Goal: Communication & Community: Share content

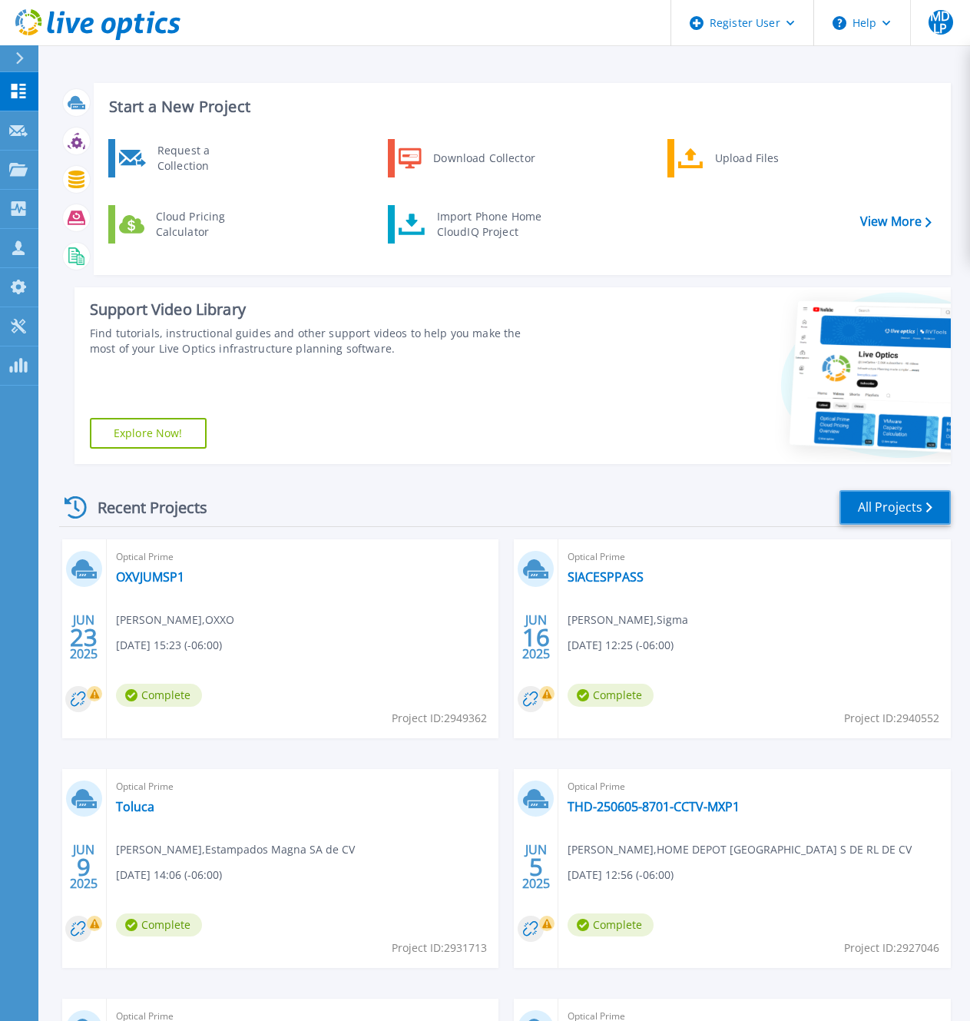
click at [883, 502] on link "All Projects" at bounding box center [895, 507] width 111 height 35
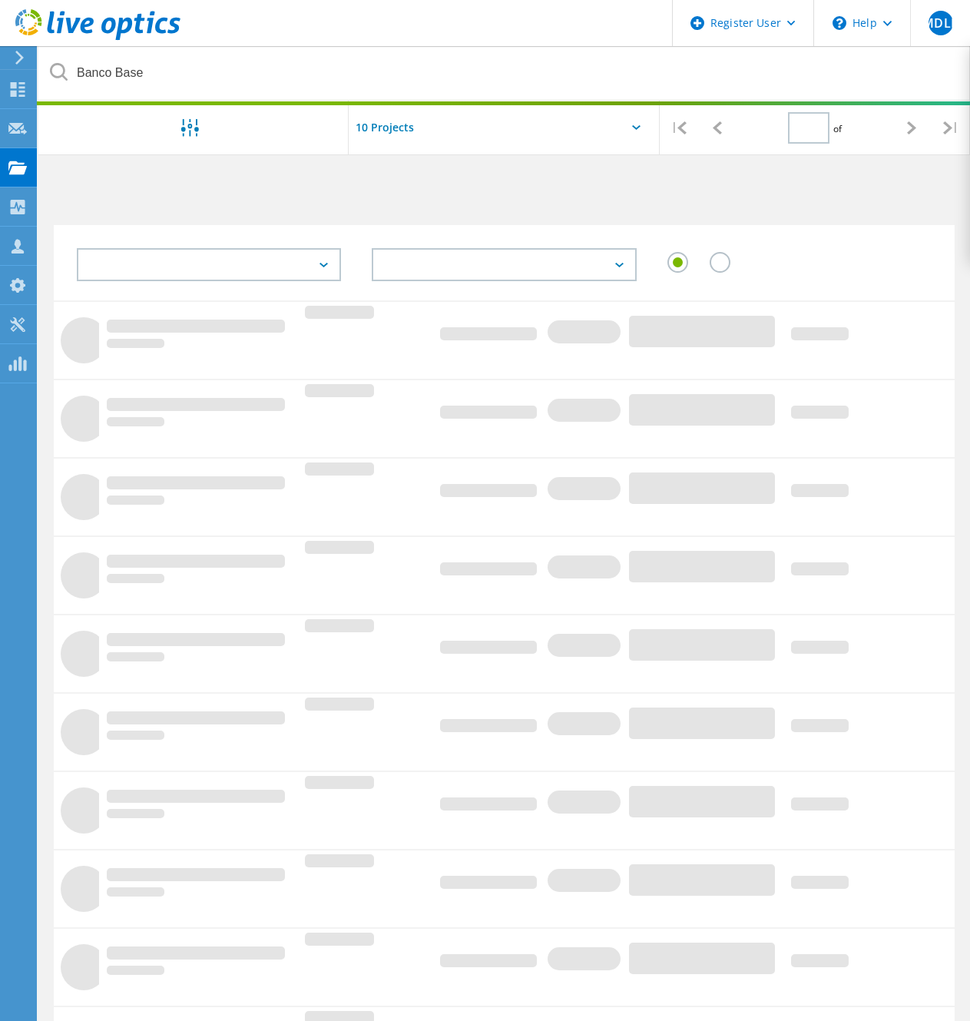
type input "1"
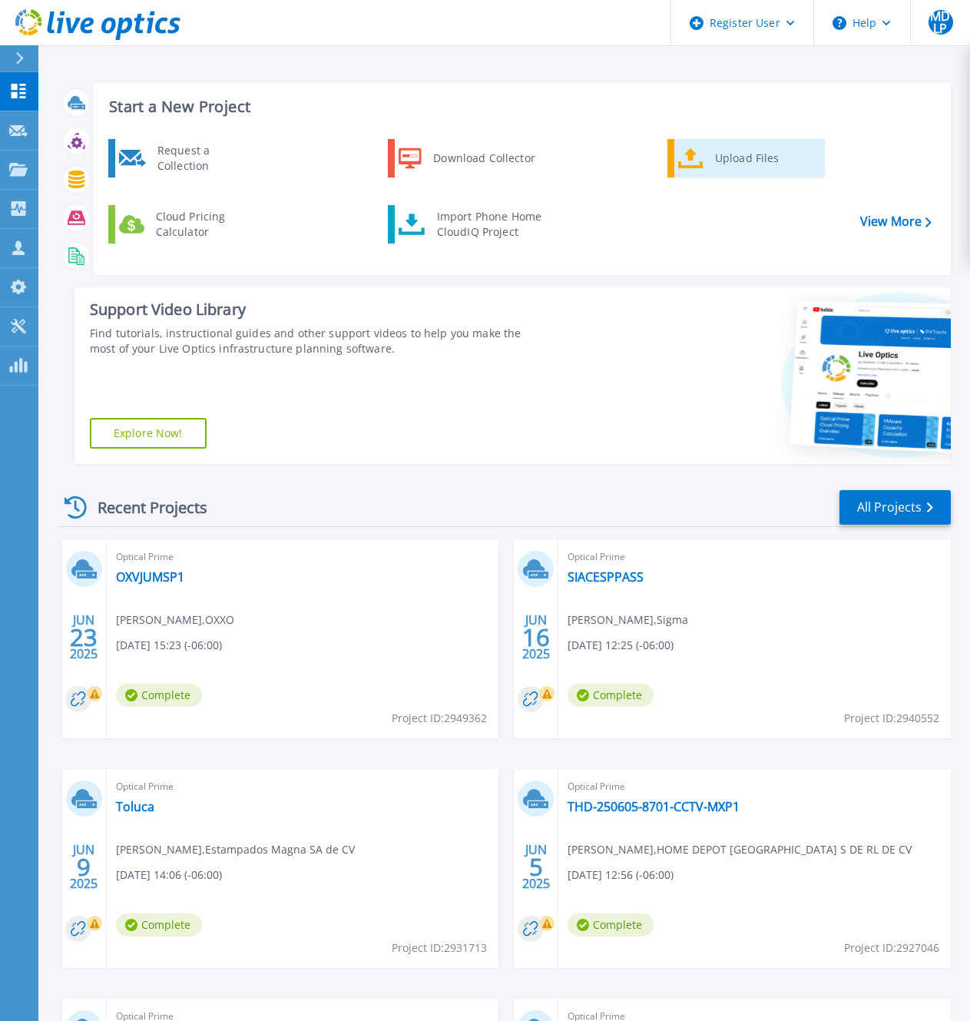
click at [738, 163] on div "Upload Files" at bounding box center [764, 158] width 114 height 31
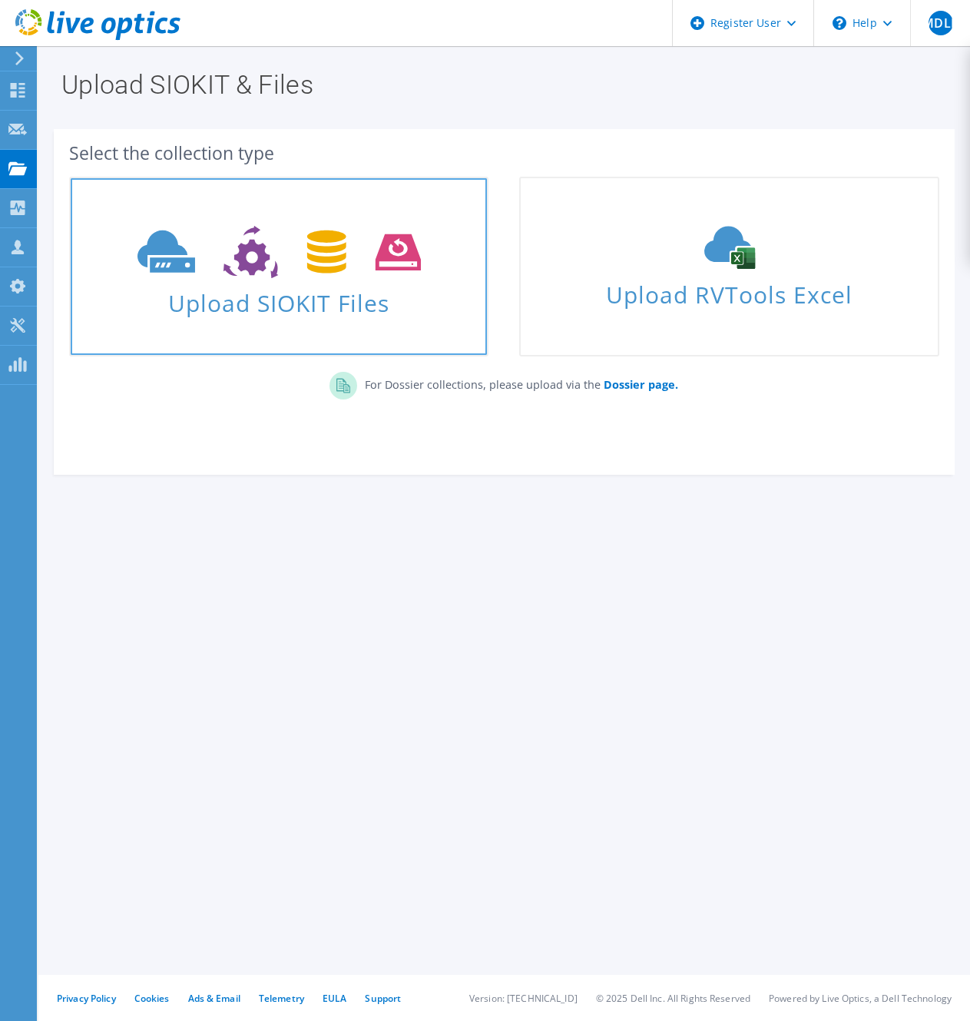
click at [291, 319] on link "Upload SIOKIT Files" at bounding box center [278, 267] width 419 height 180
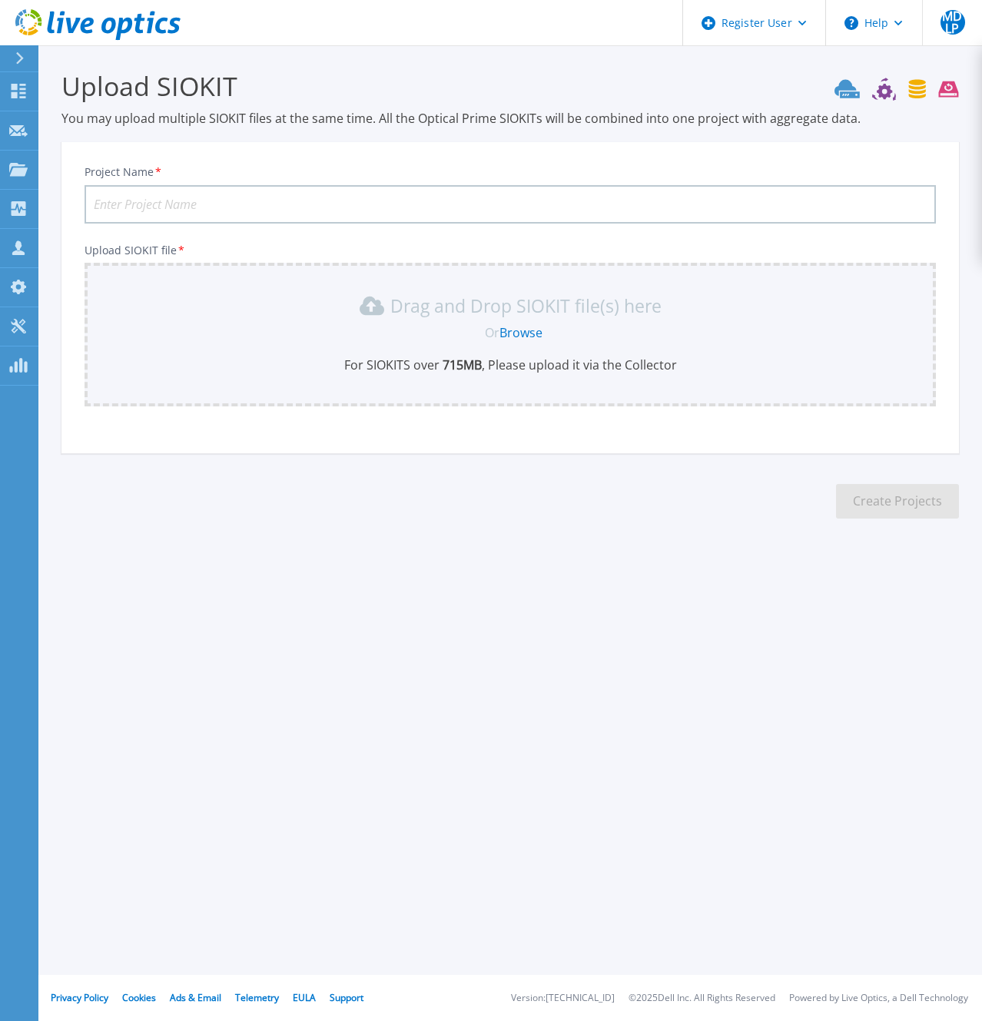
click at [176, 206] on input "Project Name *" at bounding box center [509, 204] width 851 height 38
type input "Ternium-[PERSON_NAME]-Aceria"
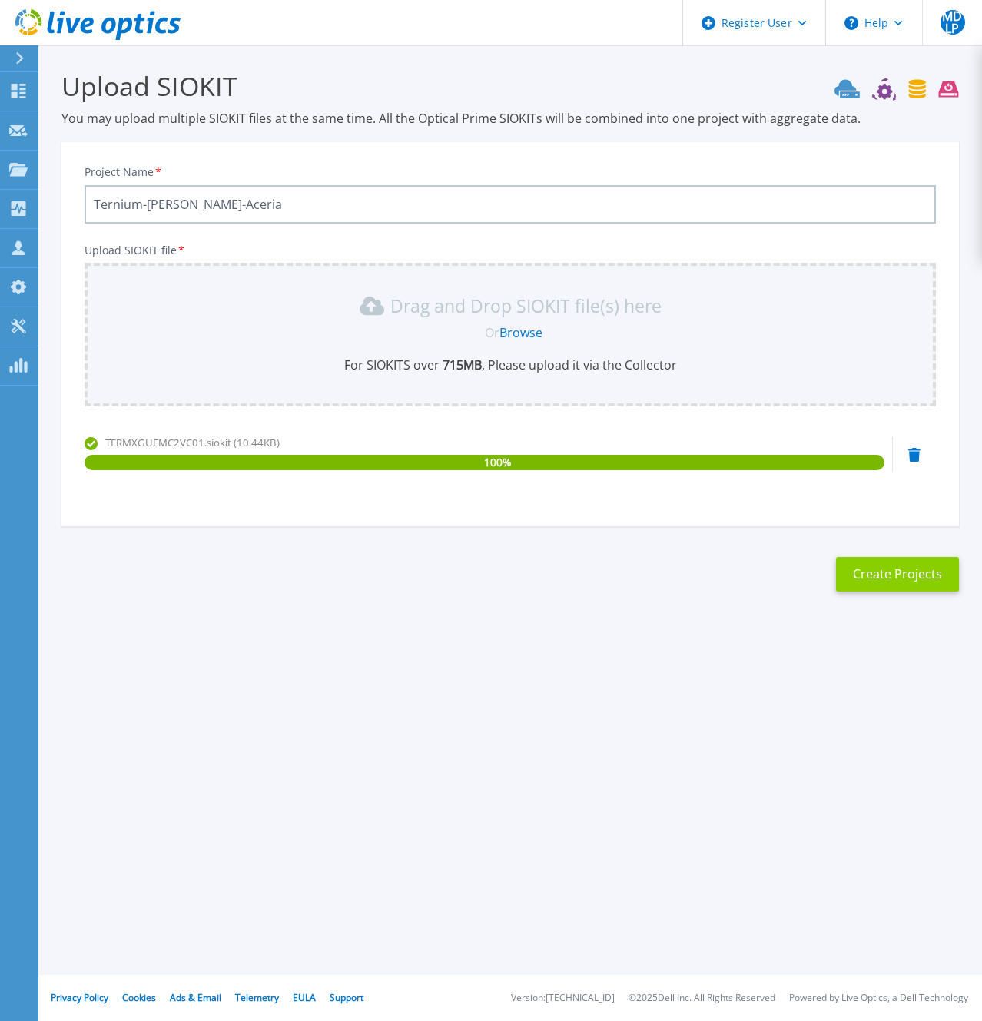
click at [916, 563] on button "Create Projects" at bounding box center [897, 574] width 123 height 35
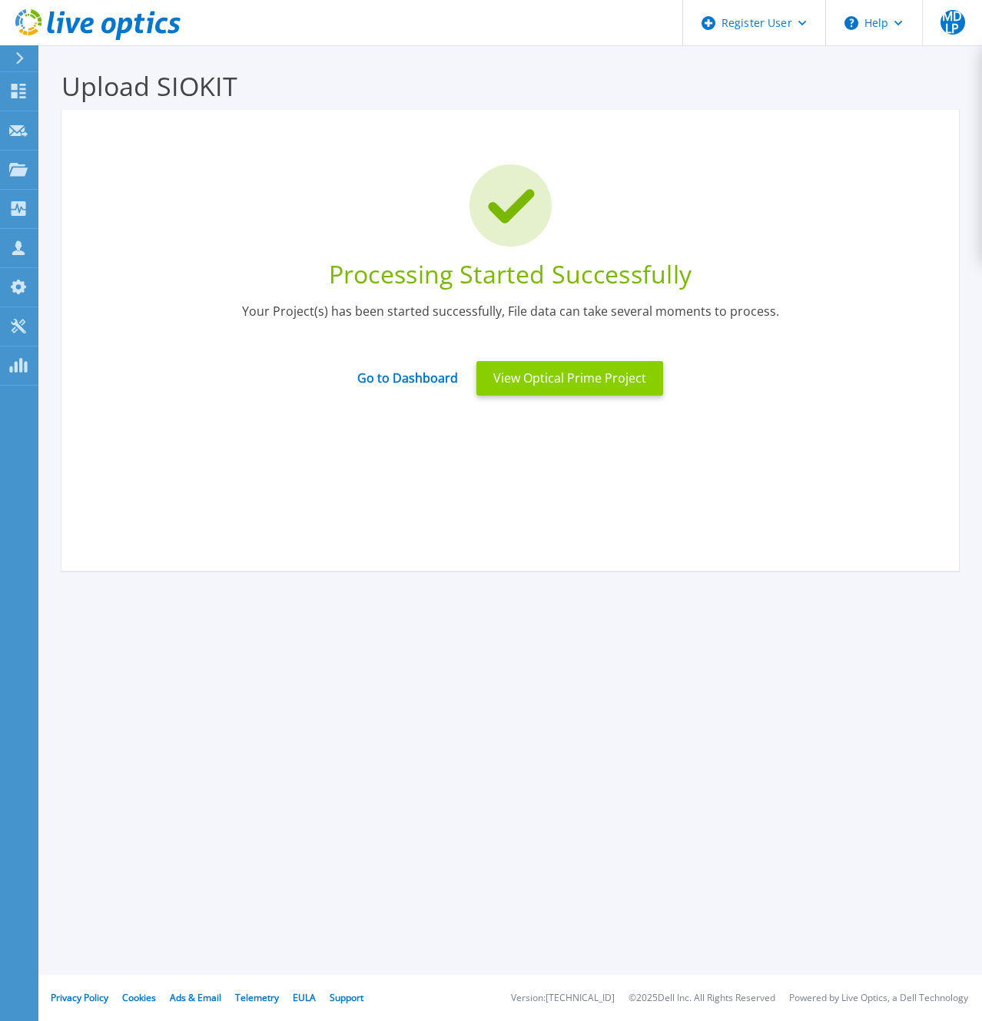
click at [565, 378] on button "View Optical Prime Project" at bounding box center [569, 378] width 187 height 35
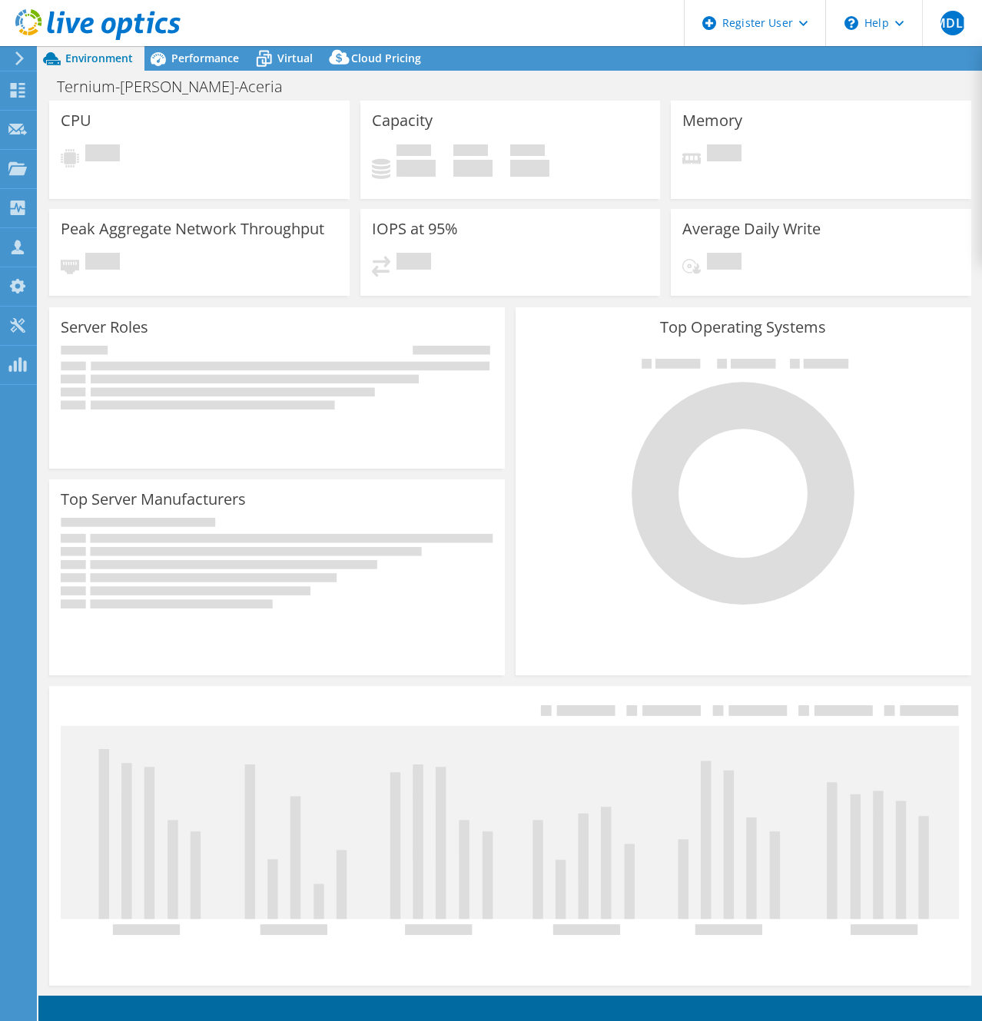
select select "USD"
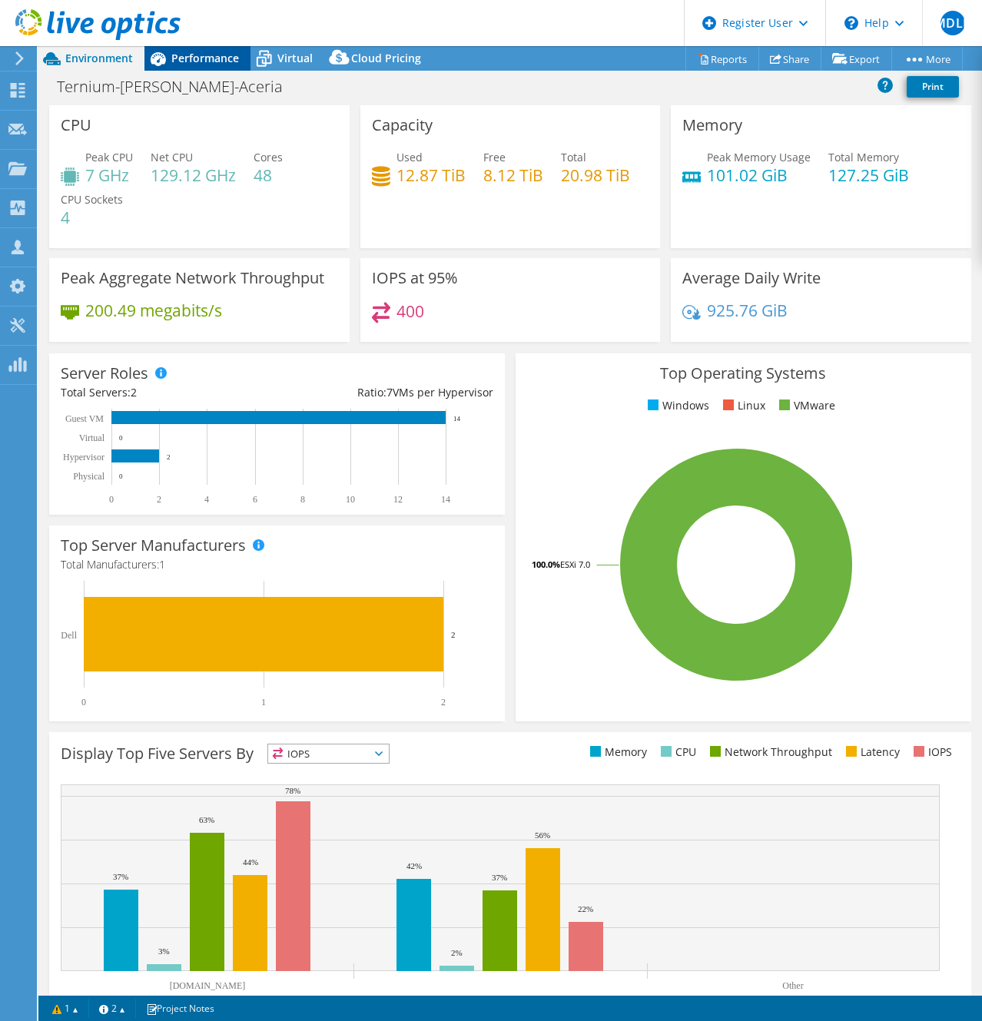
click at [207, 51] on span "Performance" at bounding box center [205, 58] width 68 height 15
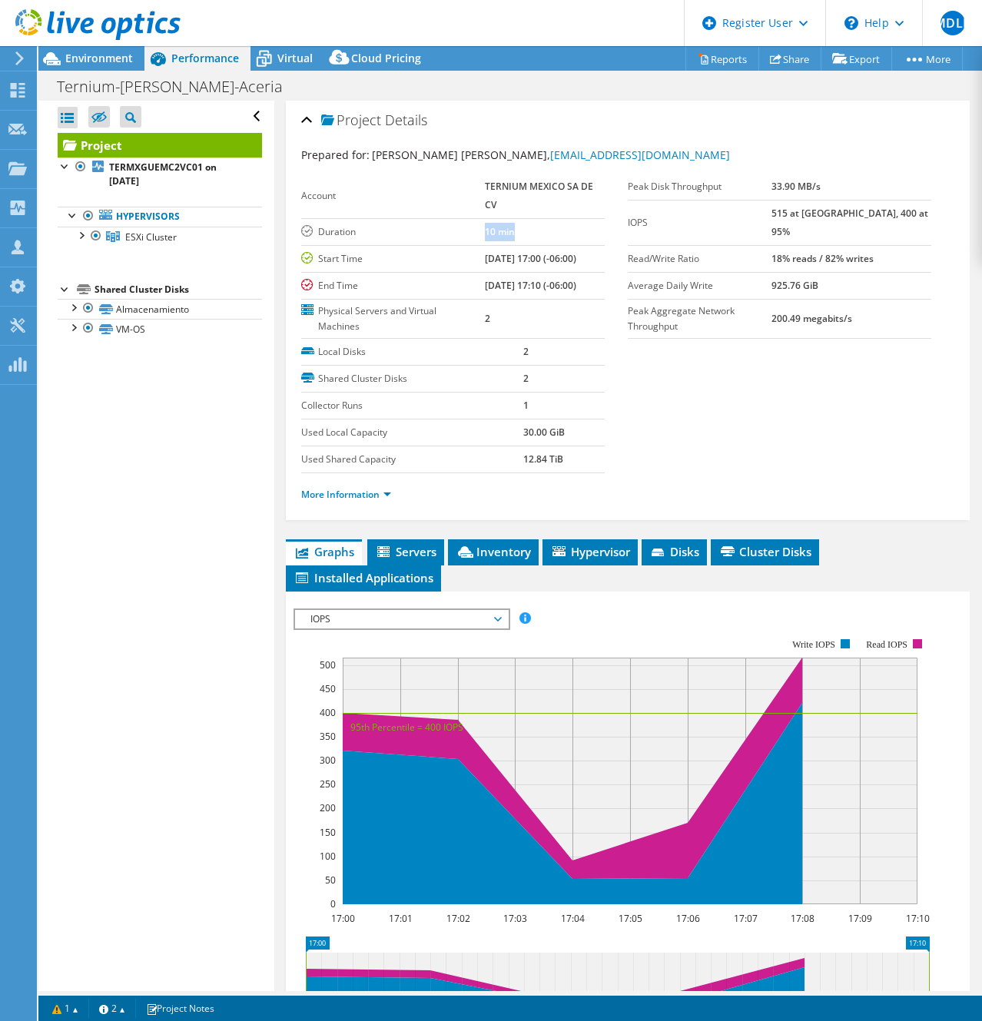
drag, startPoint x: 522, startPoint y: 226, endPoint x: 450, endPoint y: 226, distance: 72.2
click at [450, 226] on tr "Duration 10 min" at bounding box center [452, 231] width 303 height 27
click at [495, 553] on span "Inventory" at bounding box center [492, 551] width 75 height 15
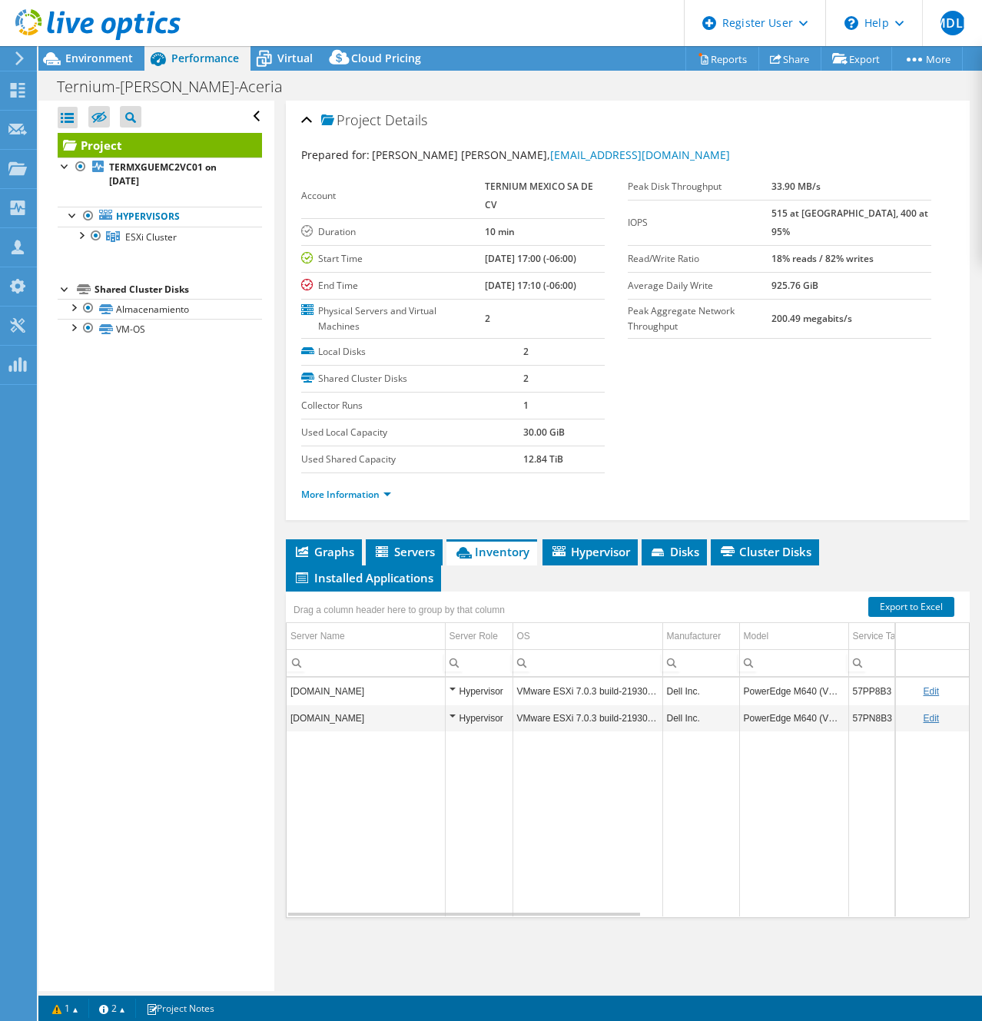
click at [864, 687] on td "57PP8B3" at bounding box center [912, 690] width 128 height 27
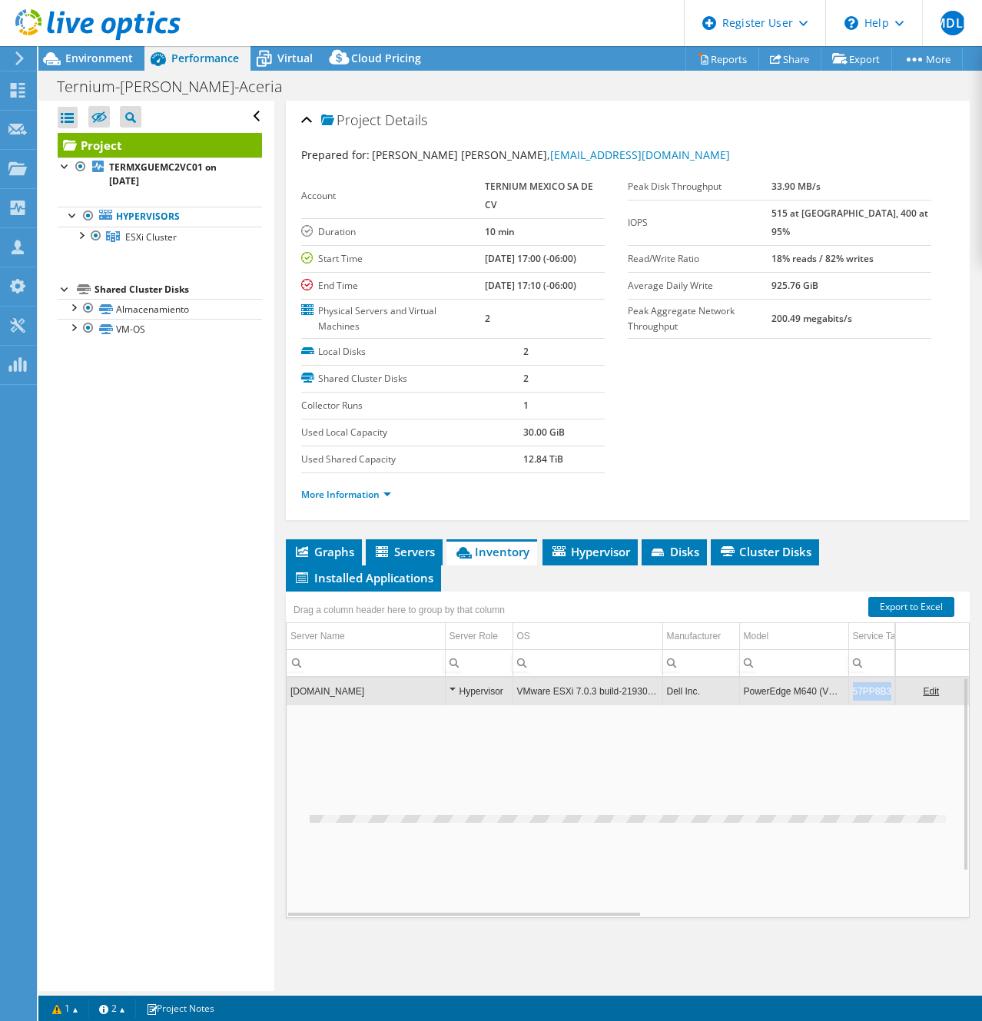
click at [864, 687] on td "57PP8B3" at bounding box center [912, 690] width 128 height 27
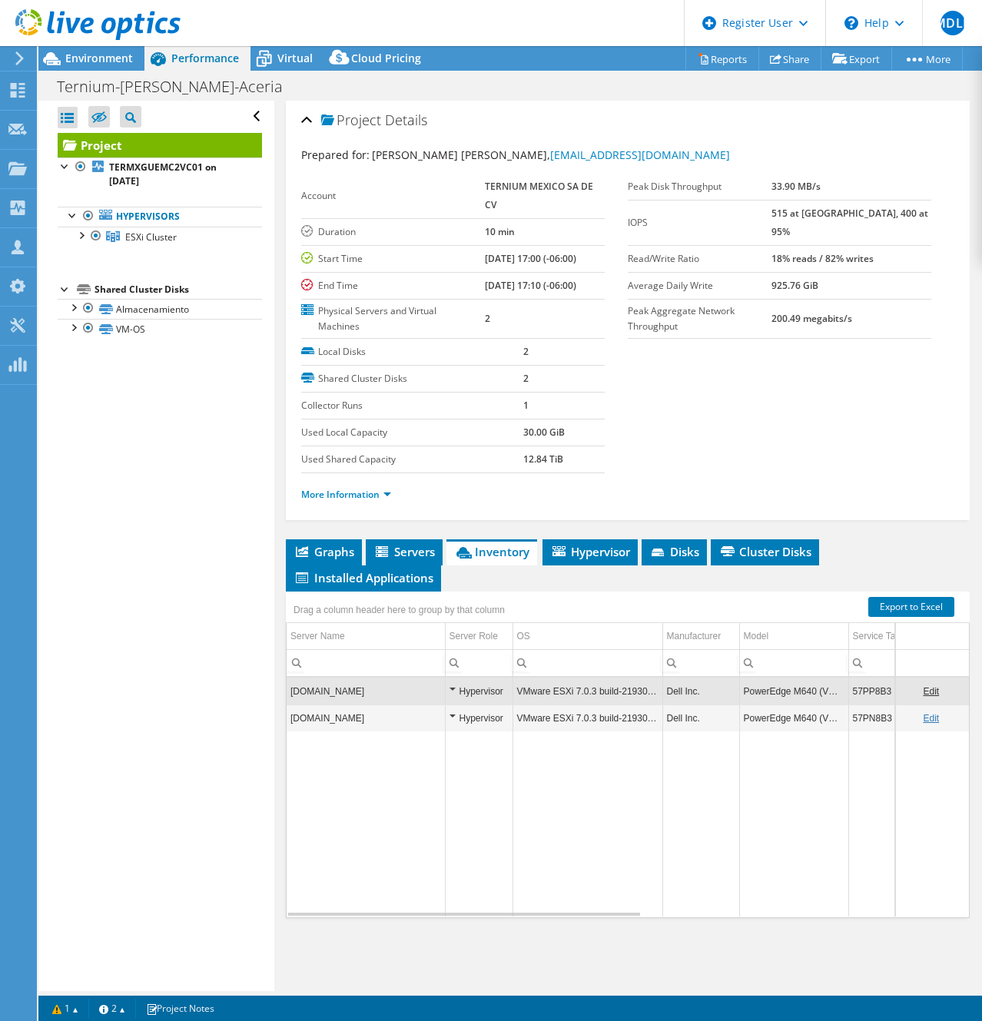
click at [864, 687] on td "57PP8B3" at bounding box center [912, 690] width 128 height 27
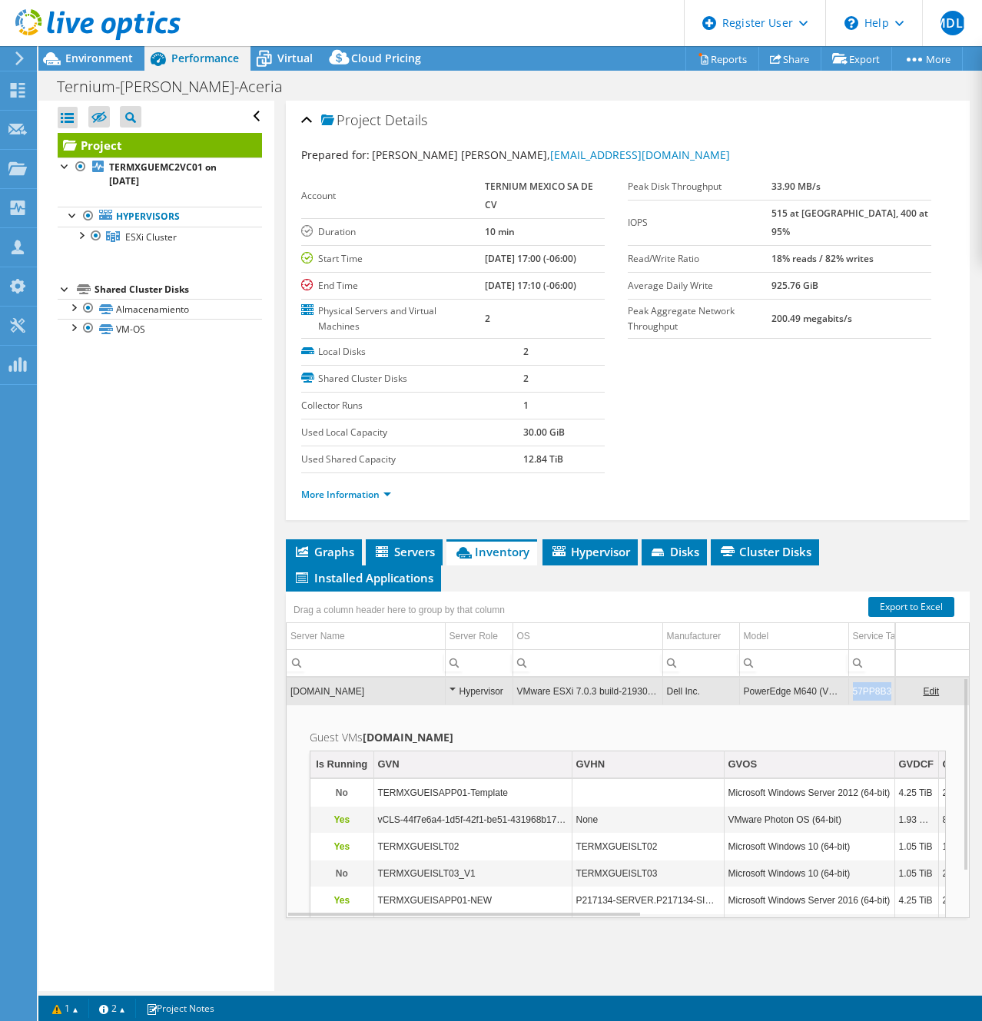
drag, startPoint x: 852, startPoint y: 699, endPoint x: 883, endPoint y: 697, distance: 31.6
click at [883, 697] on div "termxguemc2n02.ternium.techint.net Hypervisor VMware ESXi 7.0.3 build-21930508 …" at bounding box center [628, 797] width 684 height 241
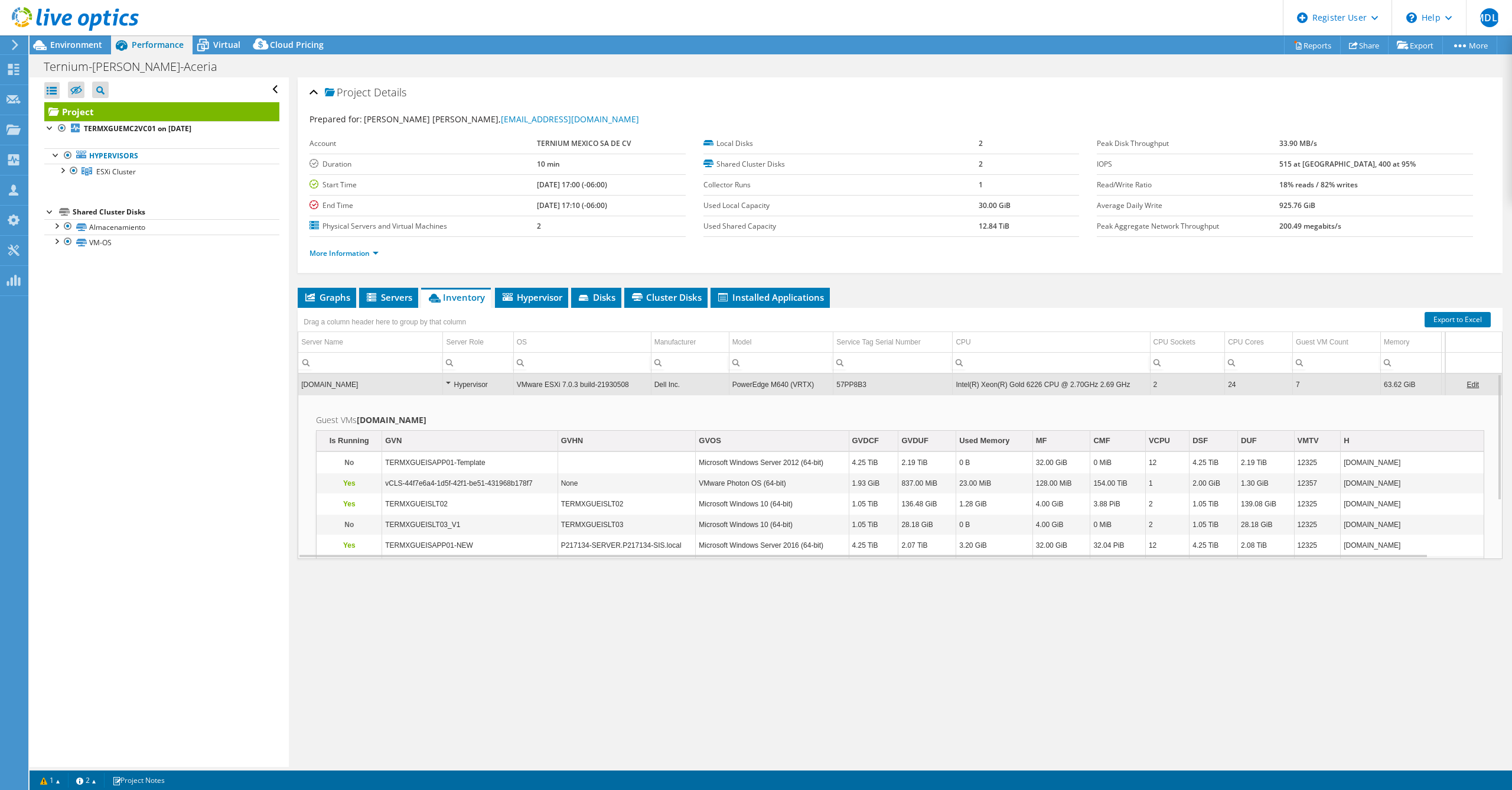
click at [754, 630] on div "Project Details Prepared for: LILIANA ANAID GAMEZ VILLARREAL, C.LGAMVI@ternium.…" at bounding box center [901, 422] width 1223 height 689
drag, startPoint x: 833, startPoint y: 385, endPoint x: 865, endPoint y: 388, distance: 32.1
click at [754, 388] on td "57PP8B3" at bounding box center [893, 384] width 119 height 21
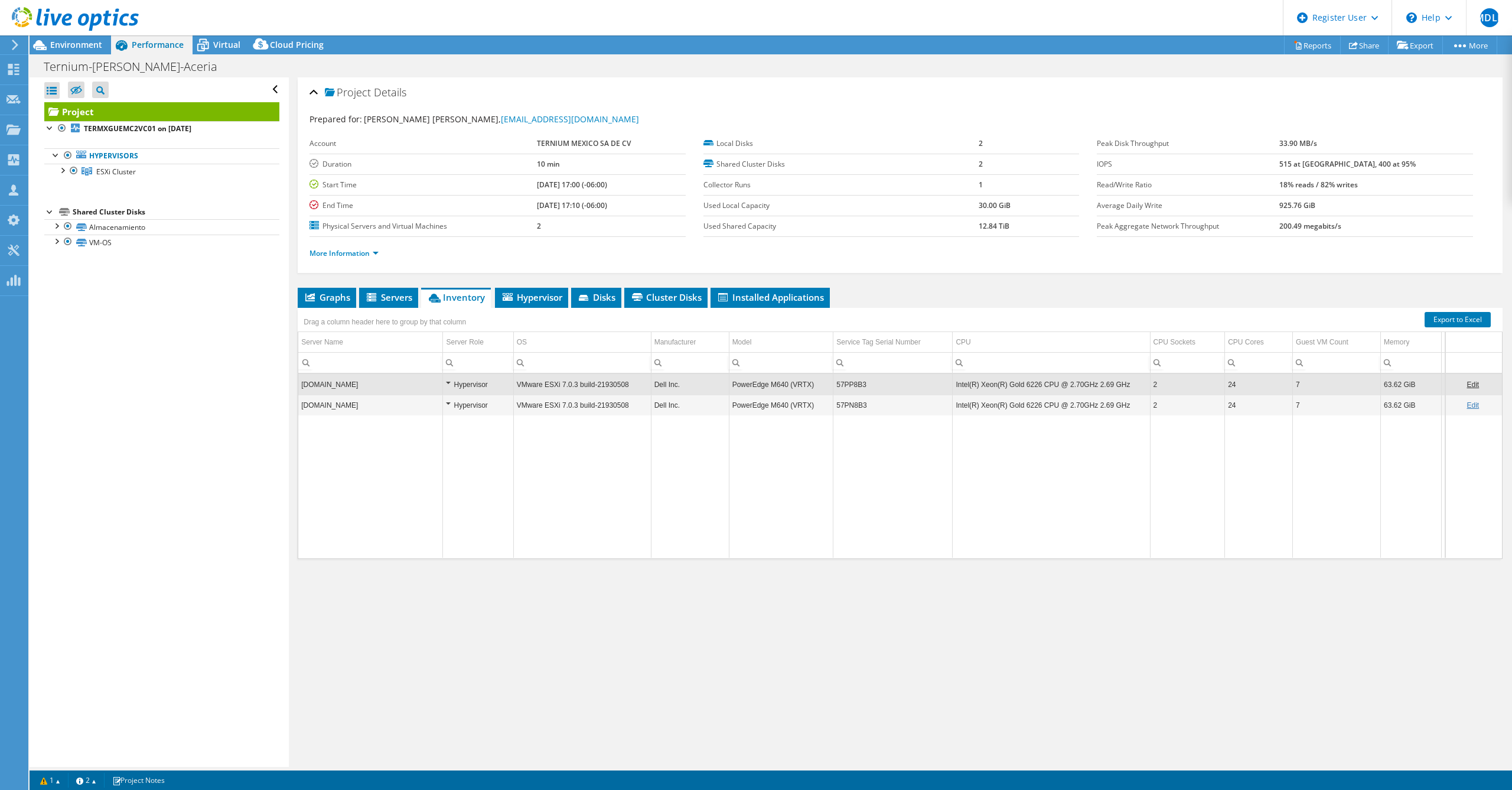
copy td "57PP8B3"
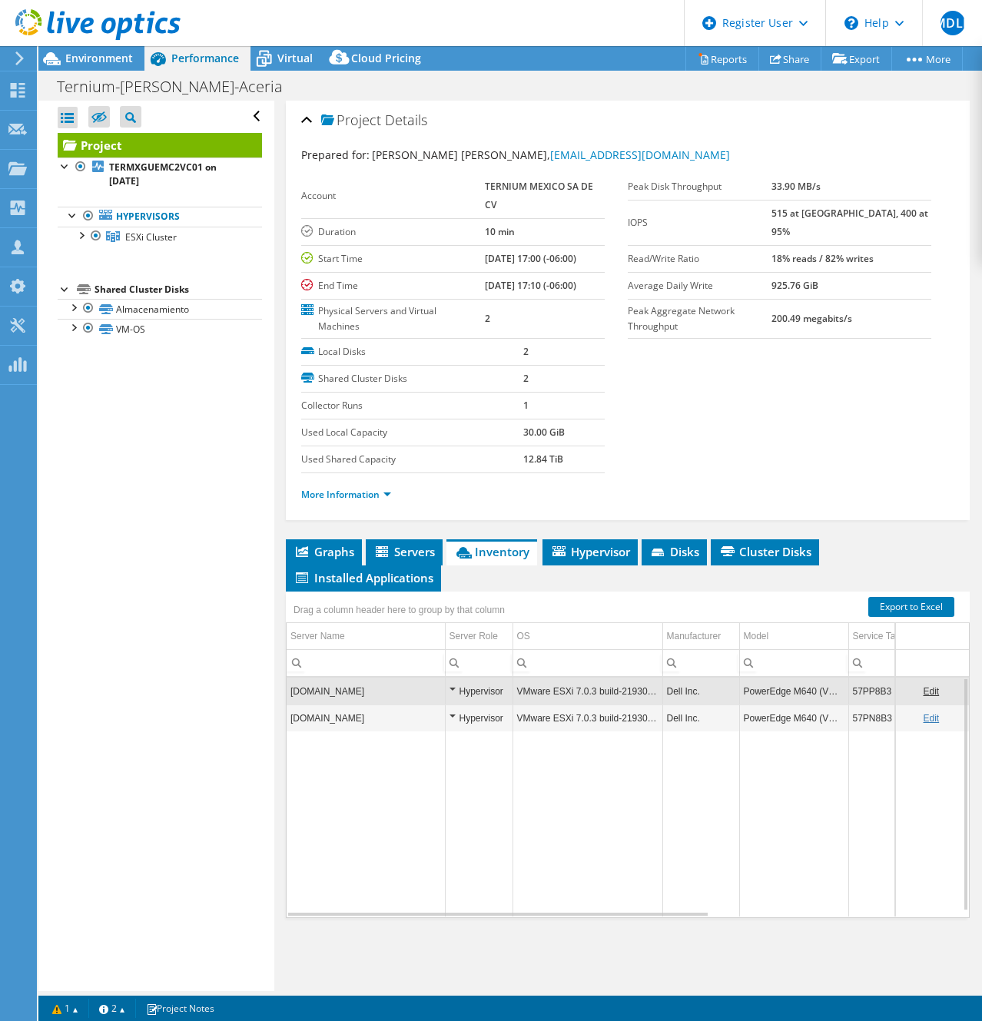
click at [864, 686] on td "57PP8B3" at bounding box center [912, 690] width 128 height 27
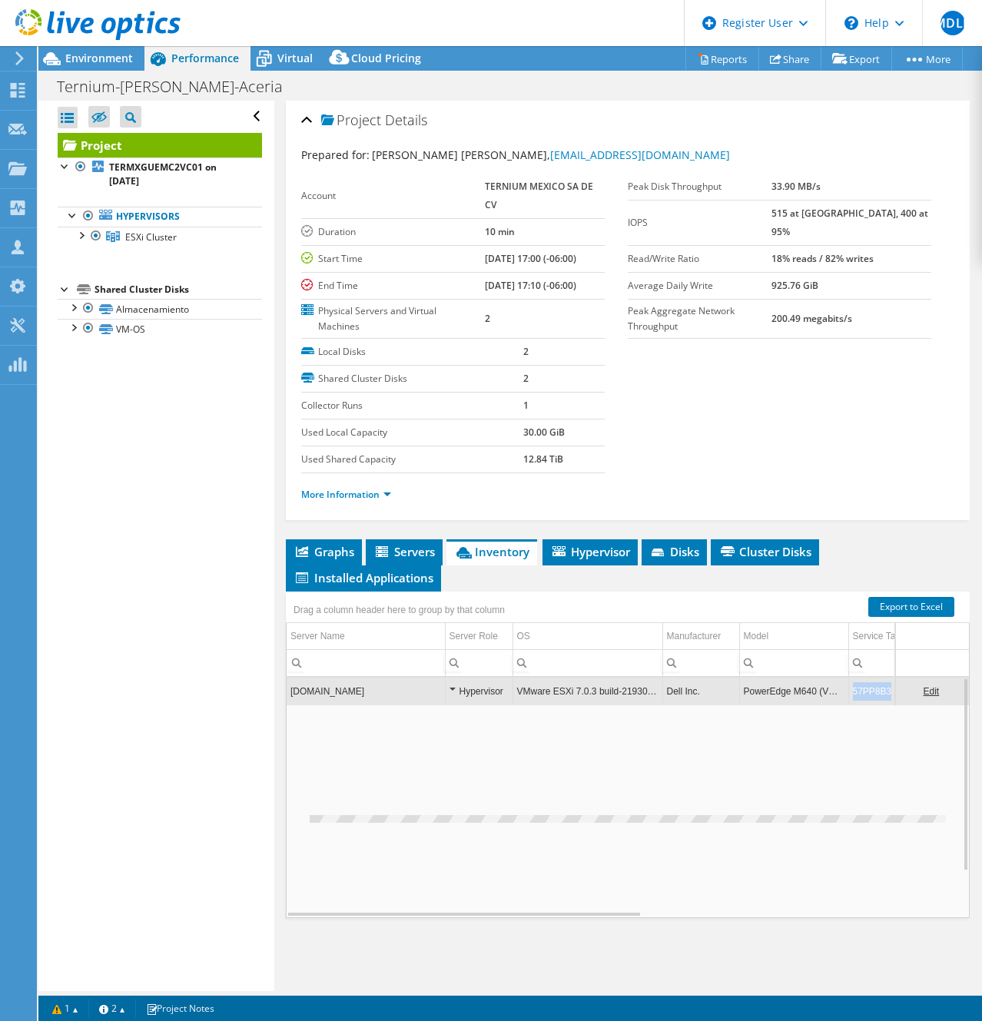
click at [864, 686] on td "57PP8B3" at bounding box center [912, 690] width 128 height 27
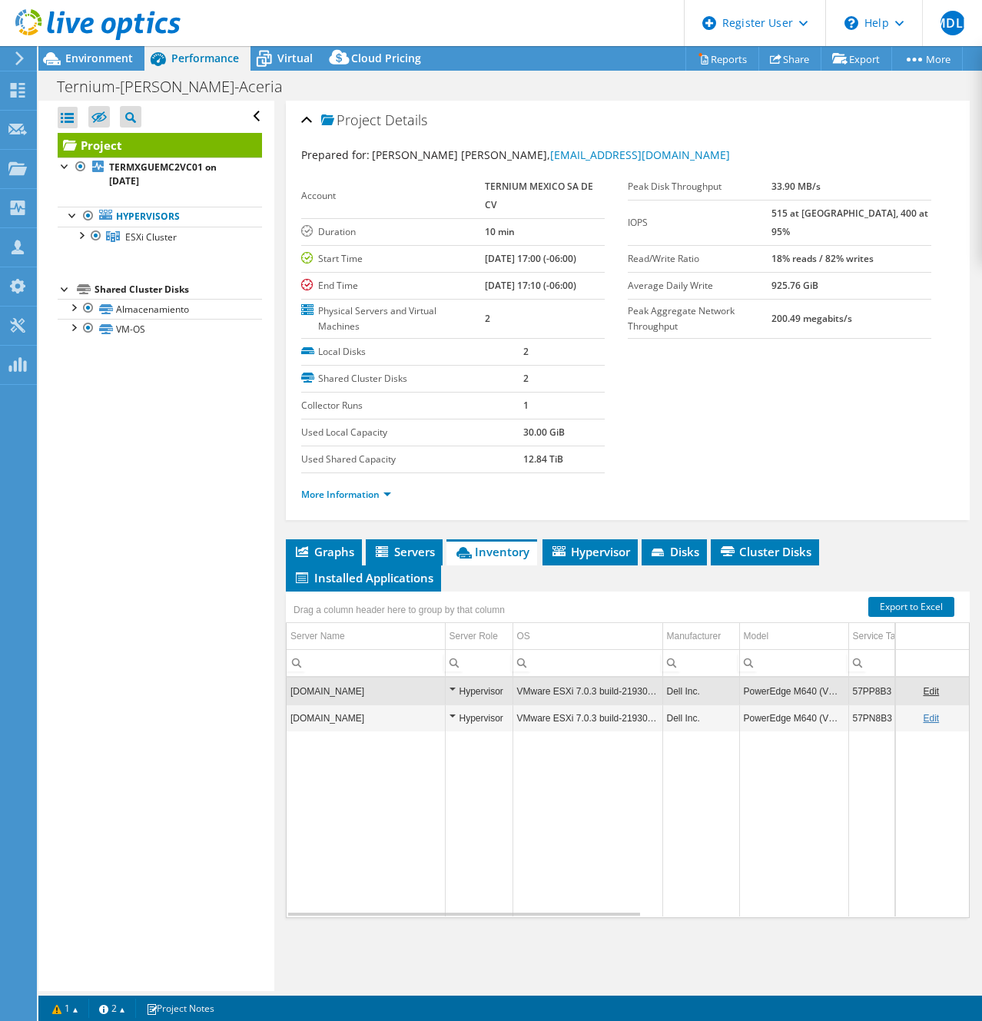
click at [864, 686] on td "57PP8B3" at bounding box center [912, 690] width 128 height 27
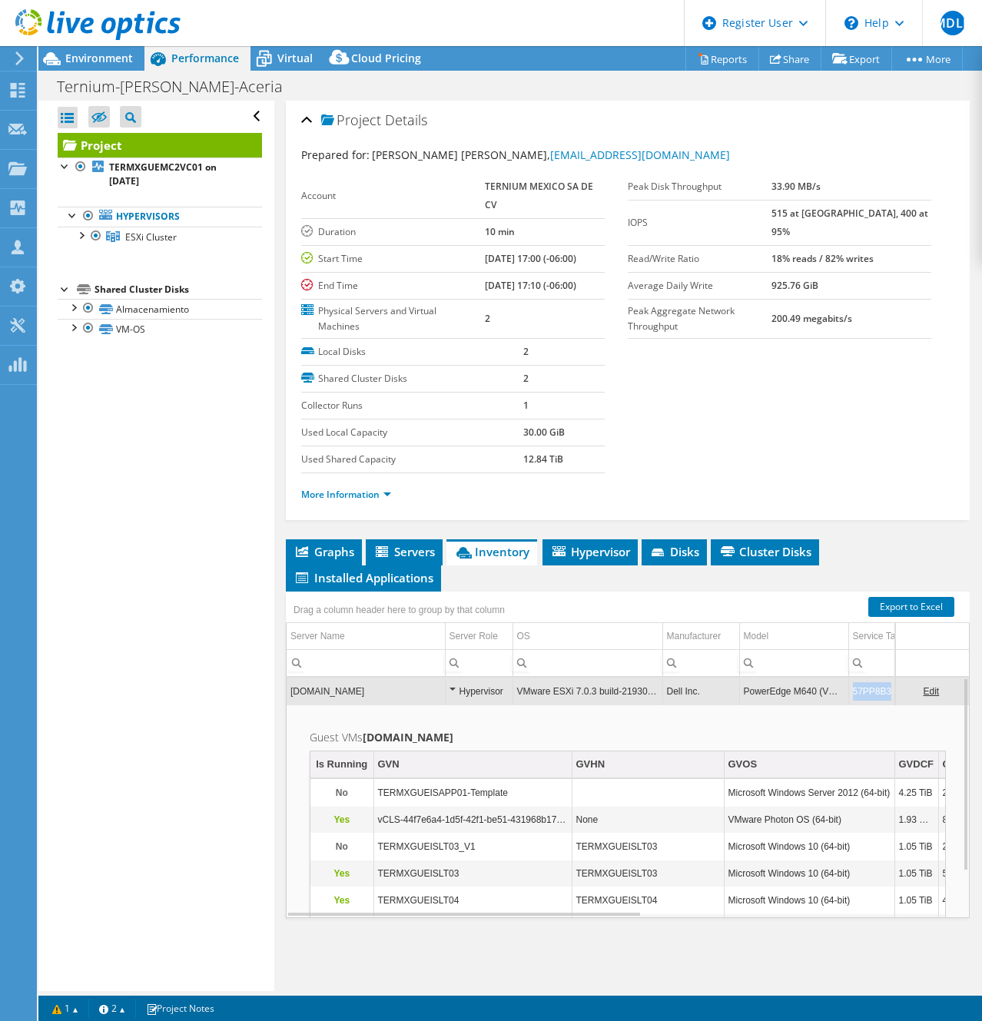
drag, startPoint x: 854, startPoint y: 690, endPoint x: 887, endPoint y: 690, distance: 33.0
click at [887, 690] on div "termxguemc2n02.ternium.techint.net Hypervisor VMware ESXi 7.0.3 build-21930508 …" at bounding box center [628, 797] width 684 height 241
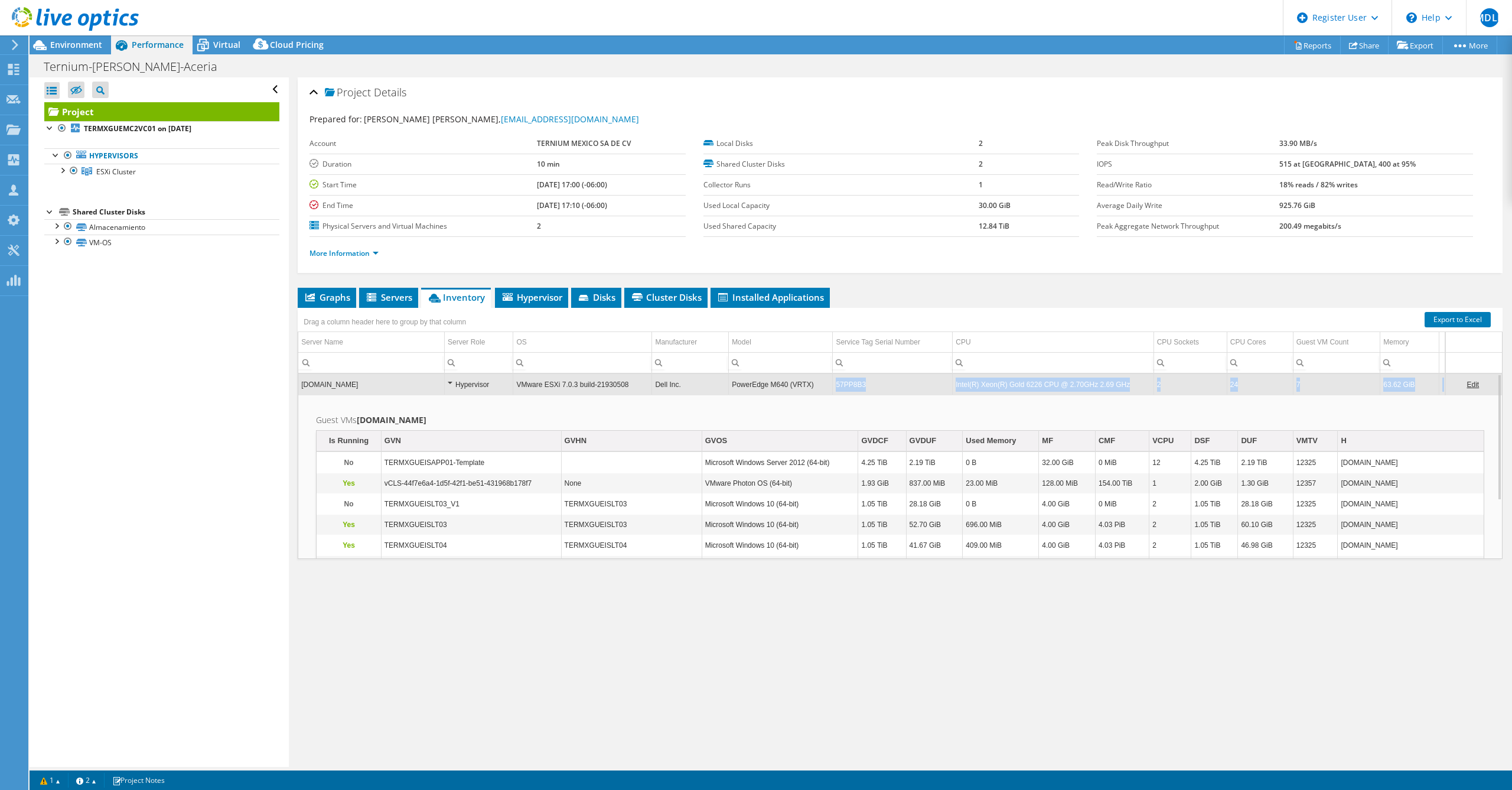
click at [754, 381] on td "57PP8B3" at bounding box center [893, 384] width 120 height 21
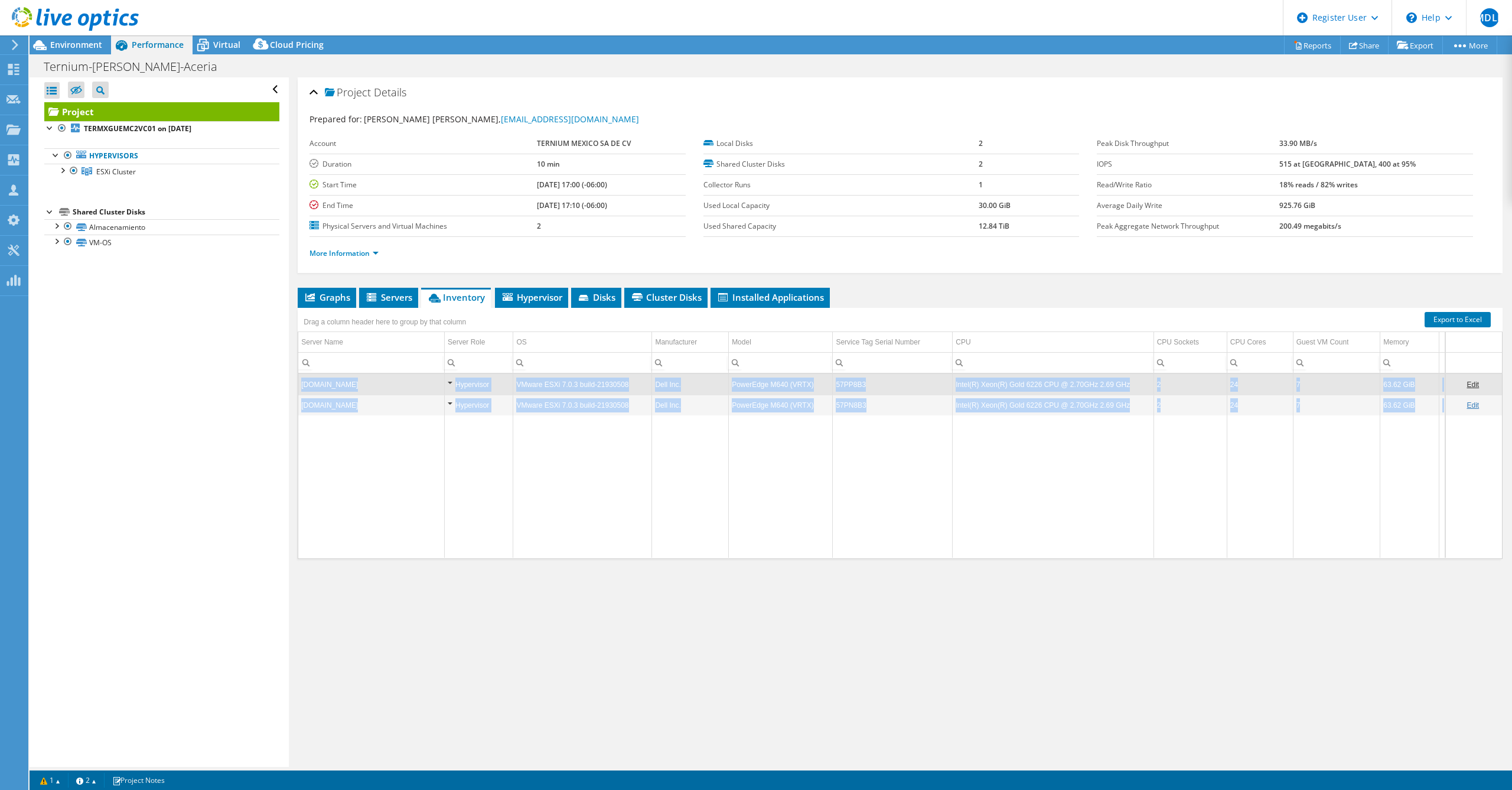
click at [754, 384] on td "57PP8B3" at bounding box center [893, 384] width 120 height 21
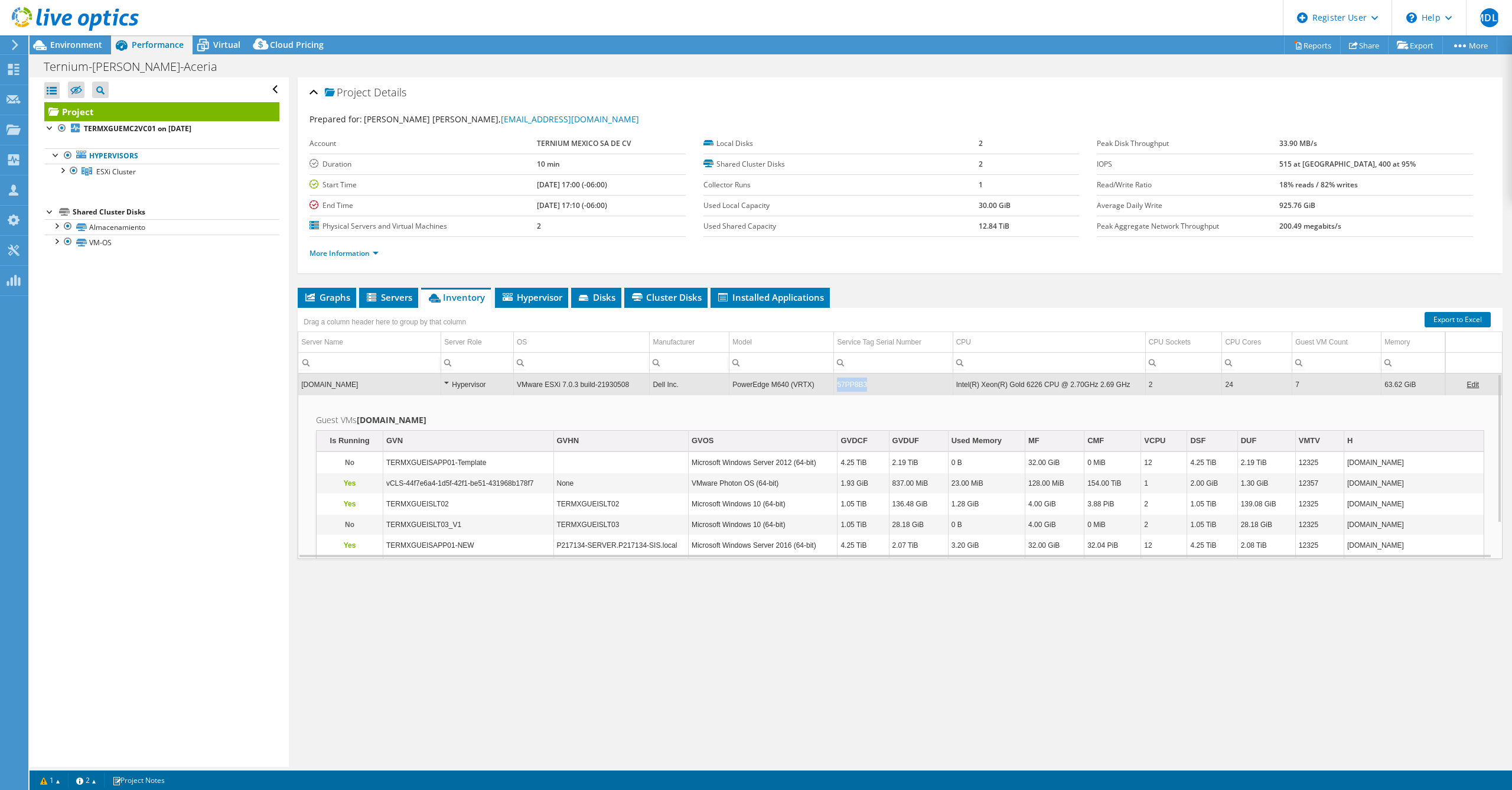
drag, startPoint x: 833, startPoint y: 384, endPoint x: 861, endPoint y: 387, distance: 28.2
click at [754, 387] on td "57PP8B3" at bounding box center [894, 384] width 118 height 21
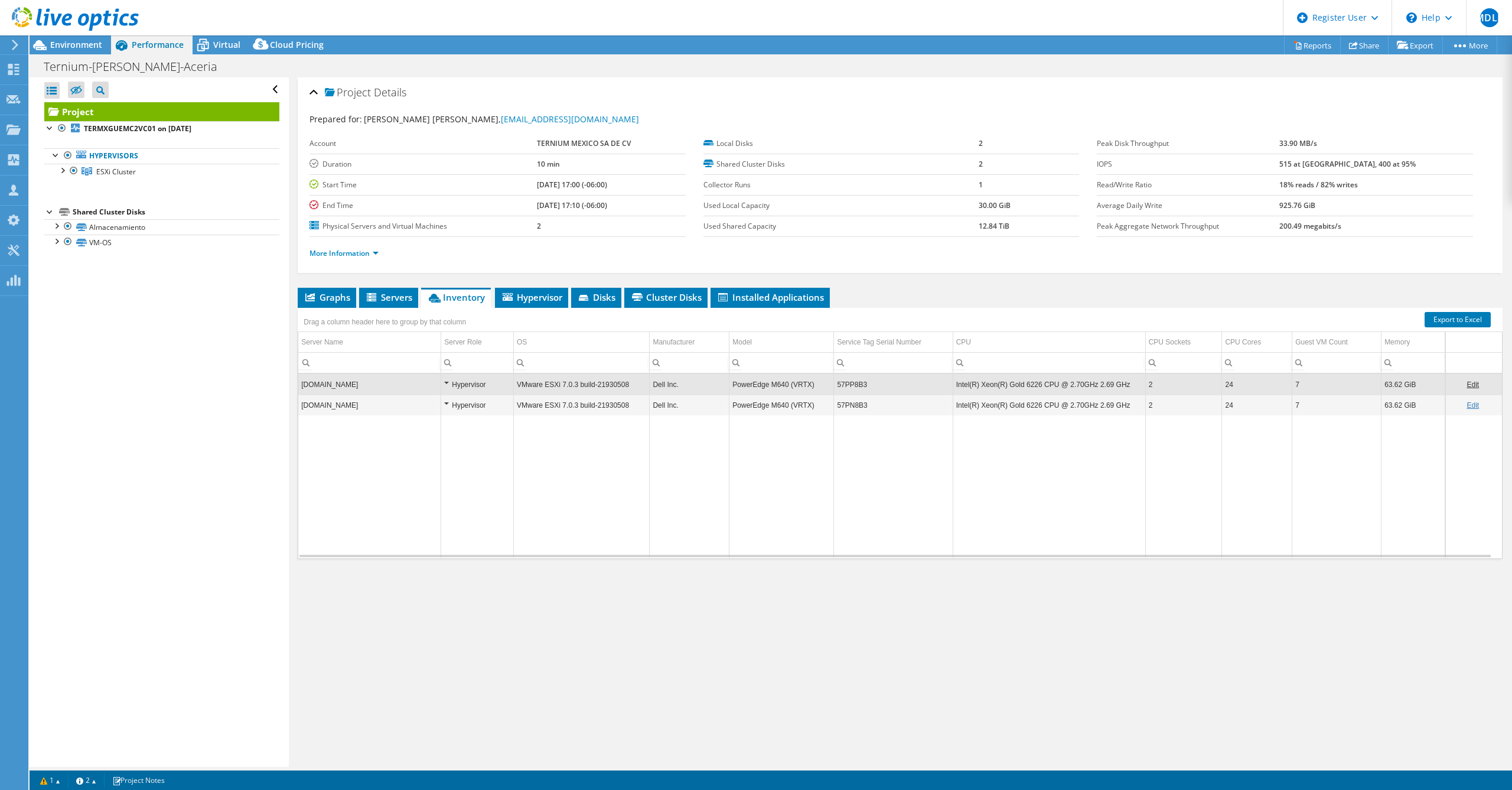
click at [754, 389] on td "57PP8B3" at bounding box center [894, 384] width 118 height 21
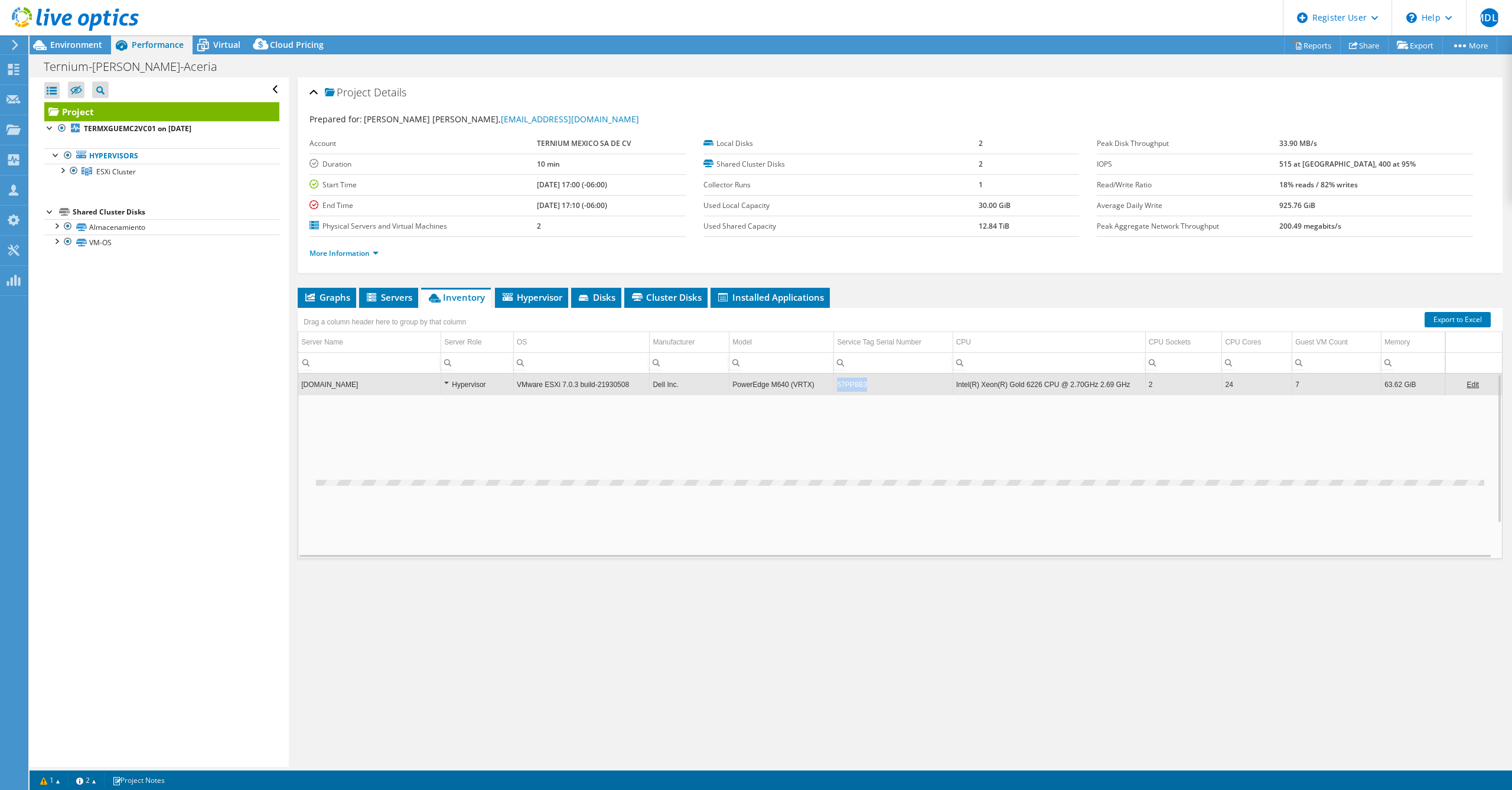
click at [754, 389] on td "57PP8B3" at bounding box center [894, 384] width 118 height 21
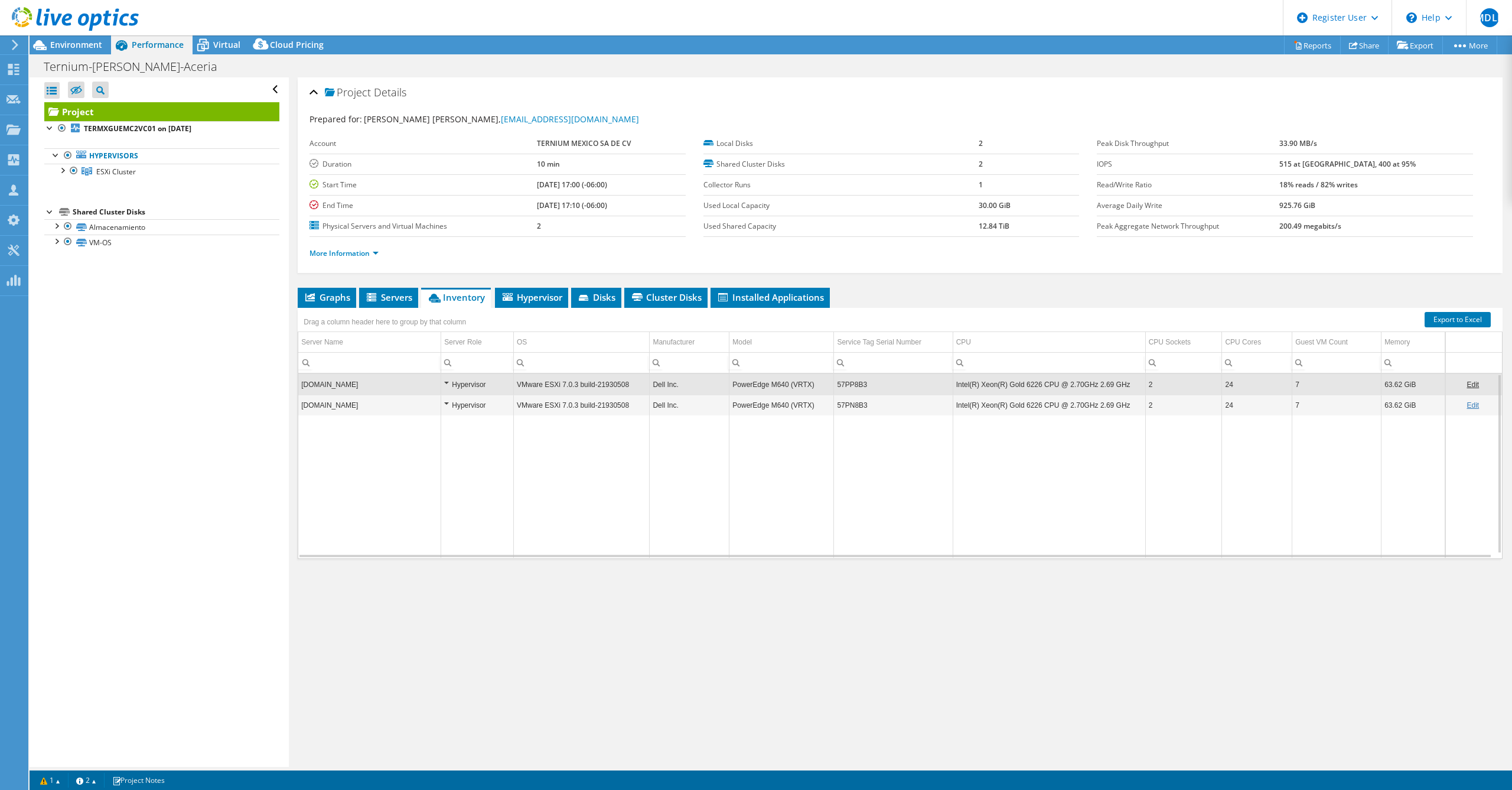
click at [754, 385] on td "57PP8B3" at bounding box center [894, 384] width 118 height 21
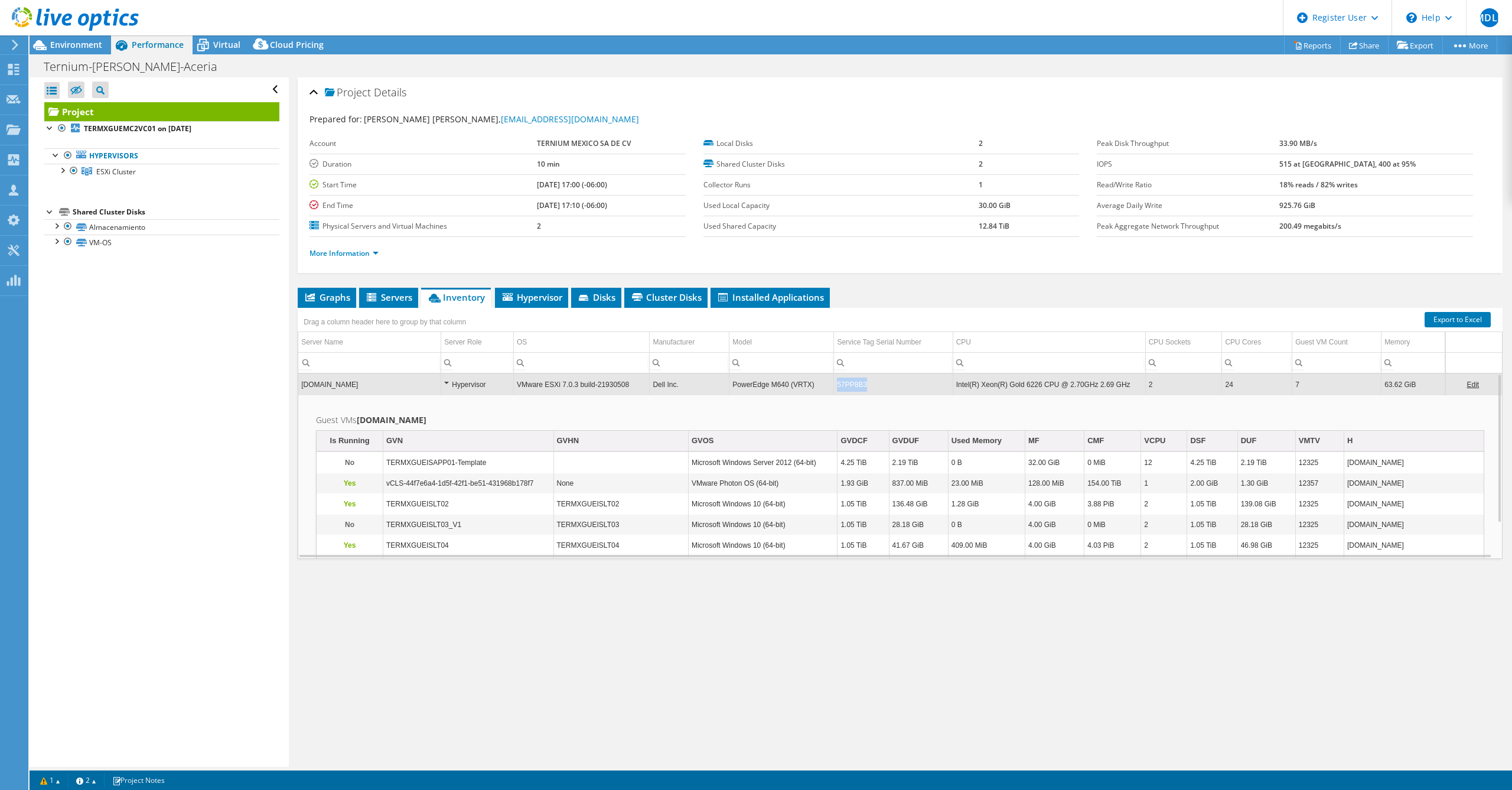
drag, startPoint x: 837, startPoint y: 385, endPoint x: 862, endPoint y: 388, distance: 25.2
click at [754, 388] on td "57PP8B3" at bounding box center [894, 384] width 118 height 21
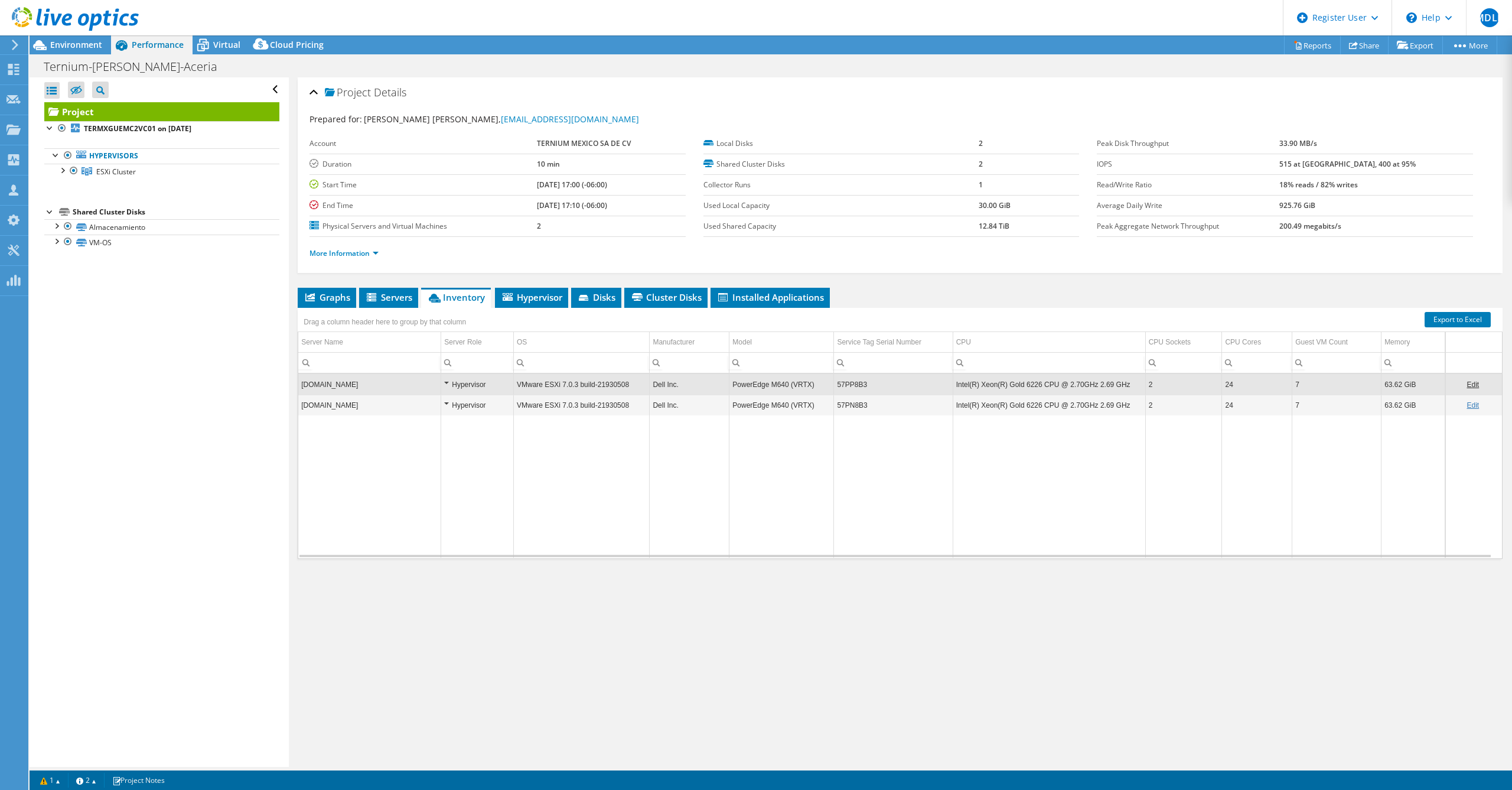
copy td "57PP8B3"
drag, startPoint x: 841, startPoint y: 385, endPoint x: 865, endPoint y: 387, distance: 24.1
click at [754, 387] on td "57PP8B3" at bounding box center [894, 384] width 118 height 21
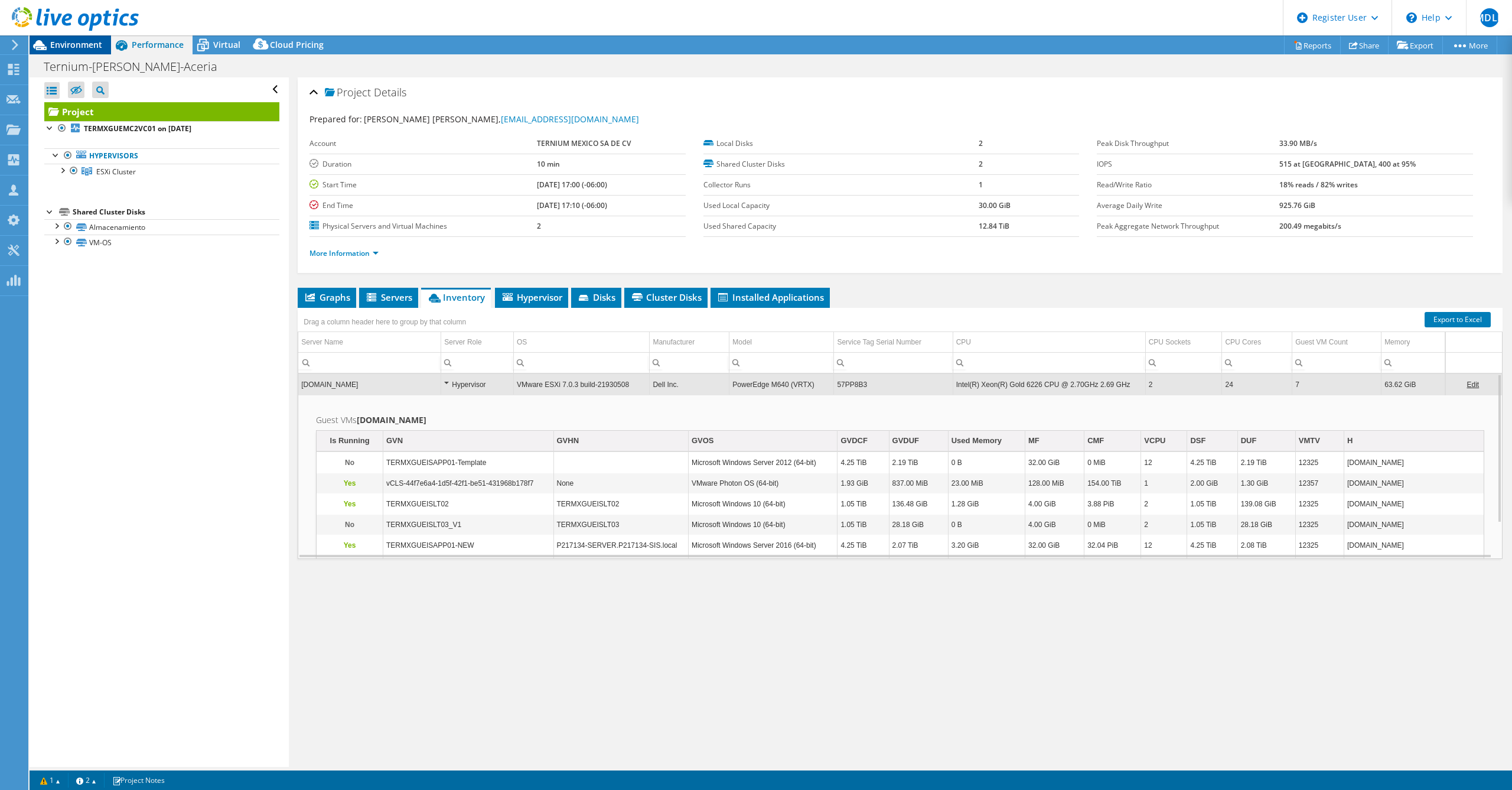
click at [82, 44] on span "Environment" at bounding box center [76, 45] width 52 height 12
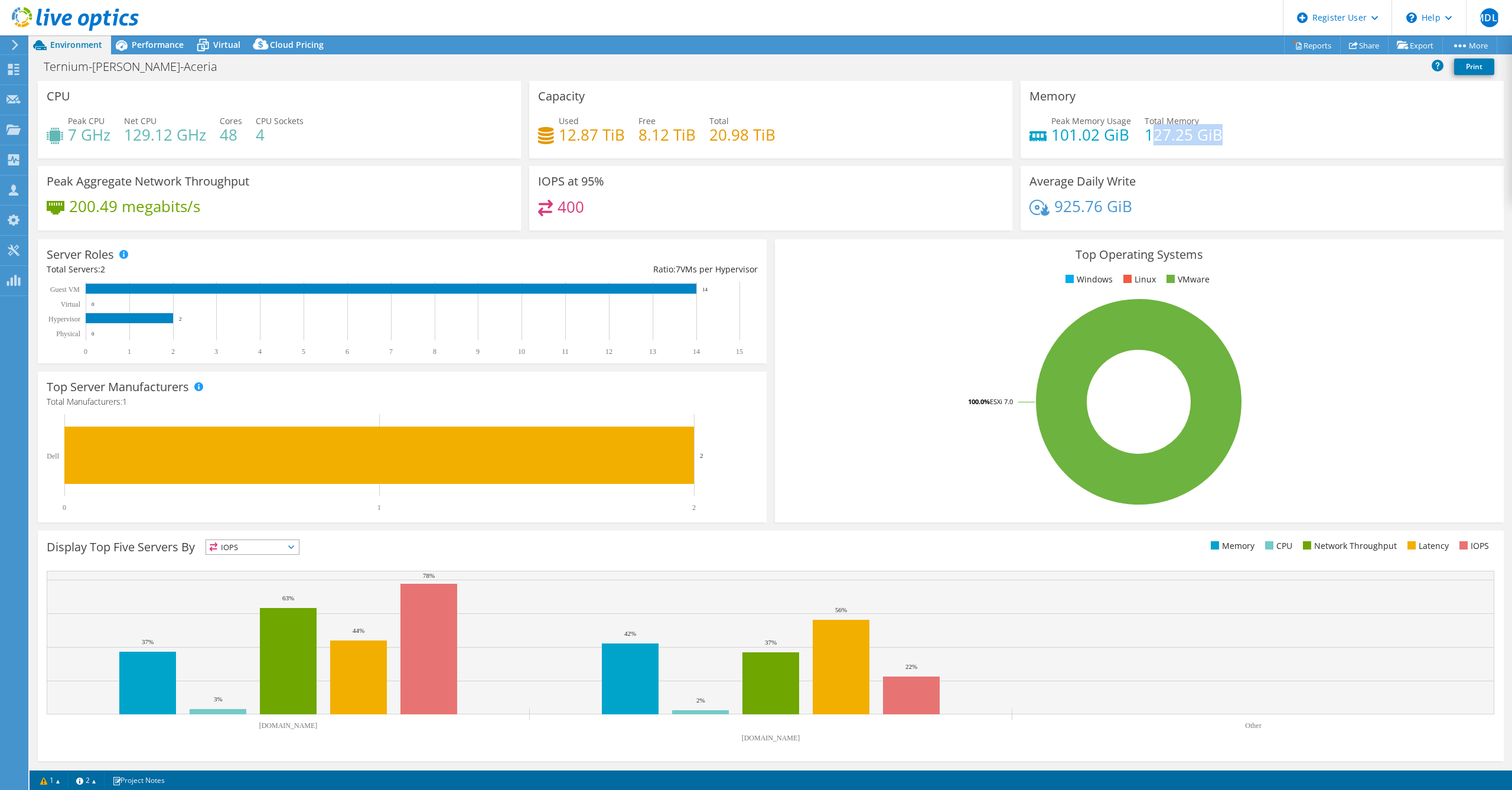
drag, startPoint x: 1149, startPoint y: 139, endPoint x: 1281, endPoint y: 147, distance: 132.2
click at [754, 147] on div "Peak Memory Usage 101.02 GiB Total Memory 127.25 GiB" at bounding box center [1262, 134] width 465 height 38
drag, startPoint x: 1147, startPoint y: 134, endPoint x: 1229, endPoint y: 134, distance: 82.0
click at [754, 134] on div "Peak Memory Usage 101.02 GiB Total Memory 127.25 GiB" at bounding box center [1262, 134] width 465 height 38
click at [754, 141] on div "Peak Memory Usage 101.02 GiB Total Memory 127.25 GiB" at bounding box center [1262, 134] width 465 height 38
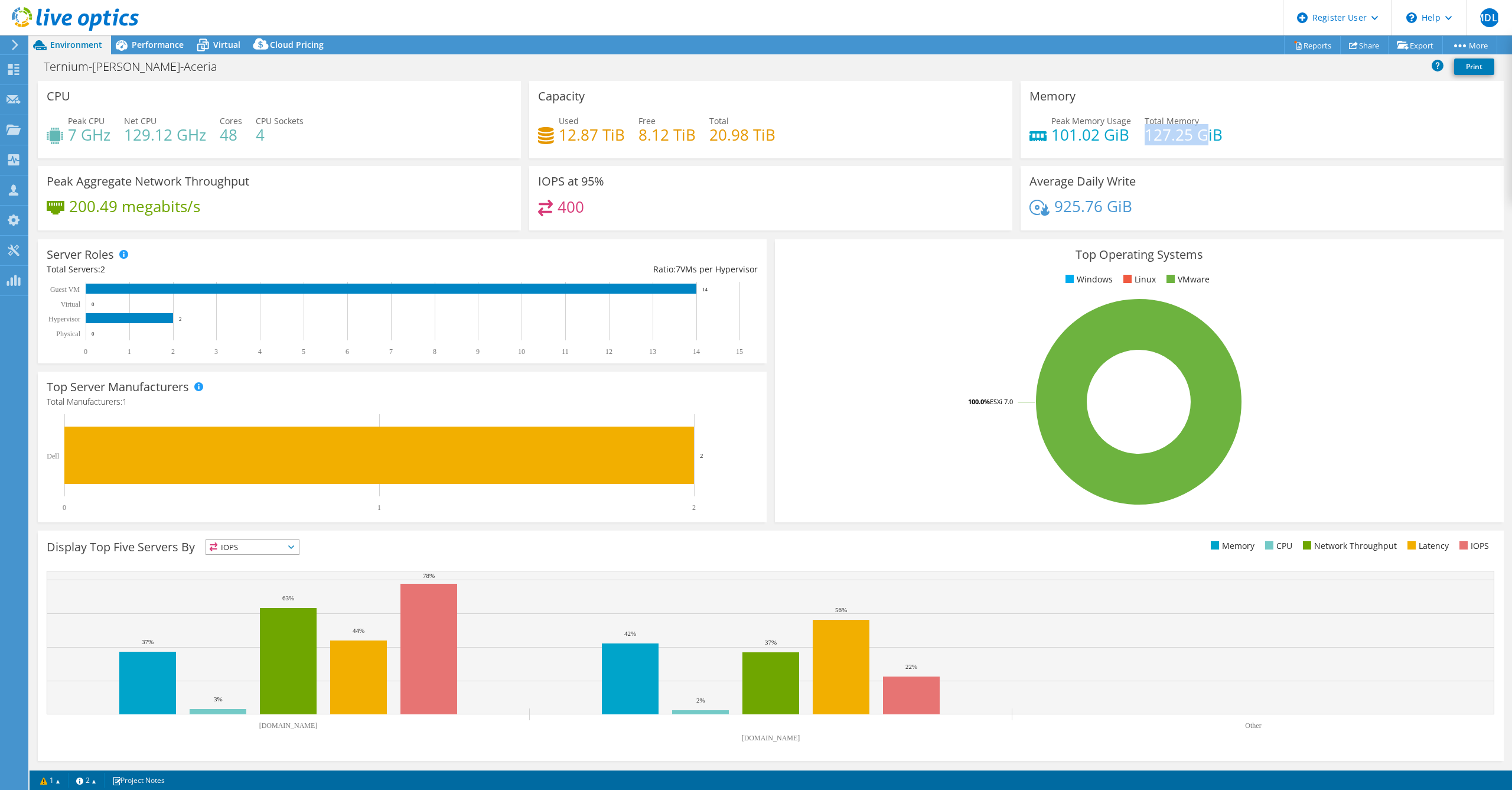
drag, startPoint x: 1144, startPoint y: 134, endPoint x: 1208, endPoint y: 134, distance: 64.0
click at [754, 134] on h4 "127.25 GiB" at bounding box center [1184, 135] width 78 height 13
drag, startPoint x: 1053, startPoint y: 135, endPoint x: 1113, endPoint y: 138, distance: 60.1
click at [754, 137] on h4 "101.02 GiB" at bounding box center [1091, 135] width 80 height 13
click at [167, 53] on div "Performance" at bounding box center [152, 45] width 82 height 19
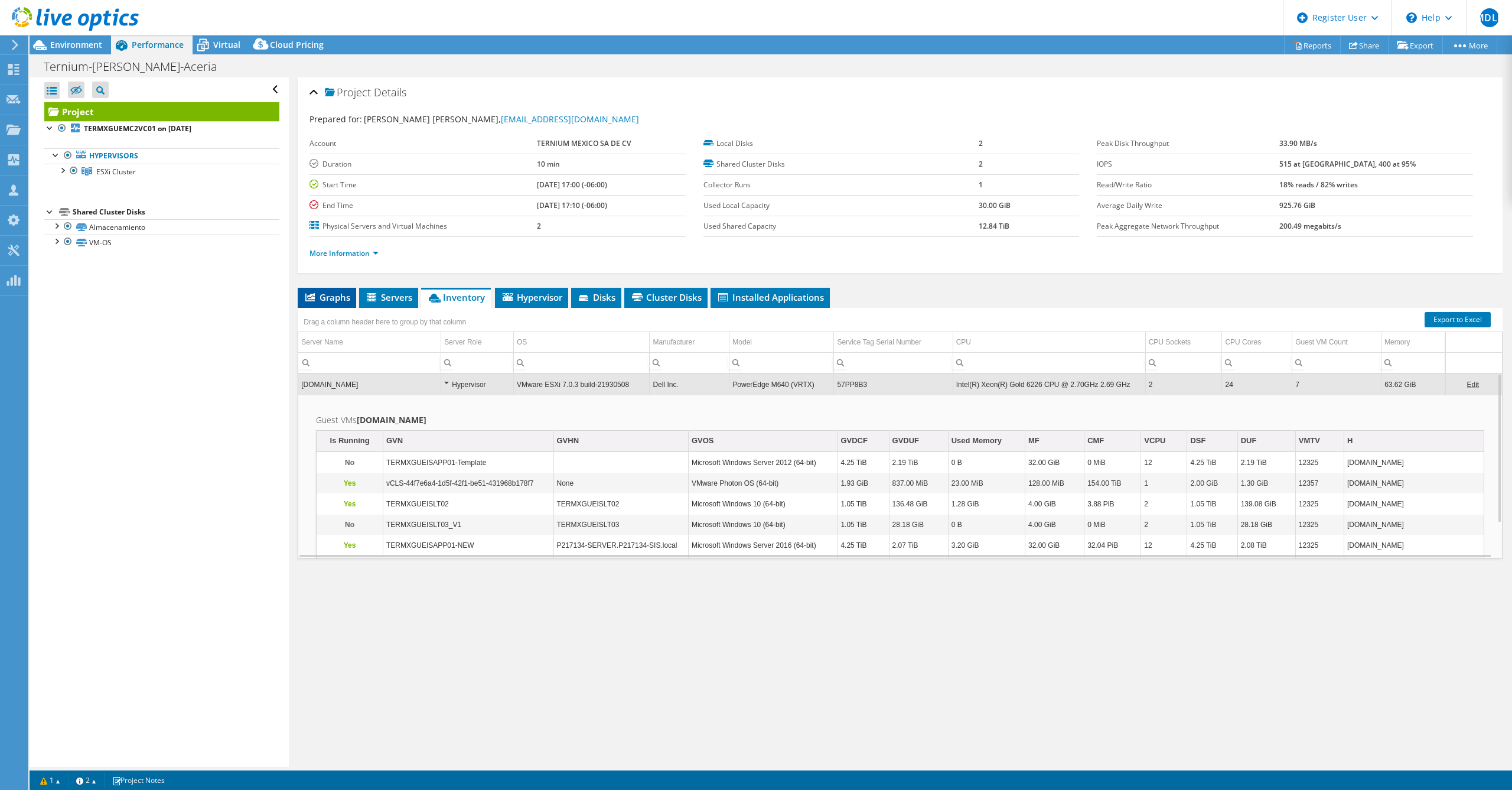
click at [330, 299] on span "Graphs" at bounding box center [327, 297] width 47 height 12
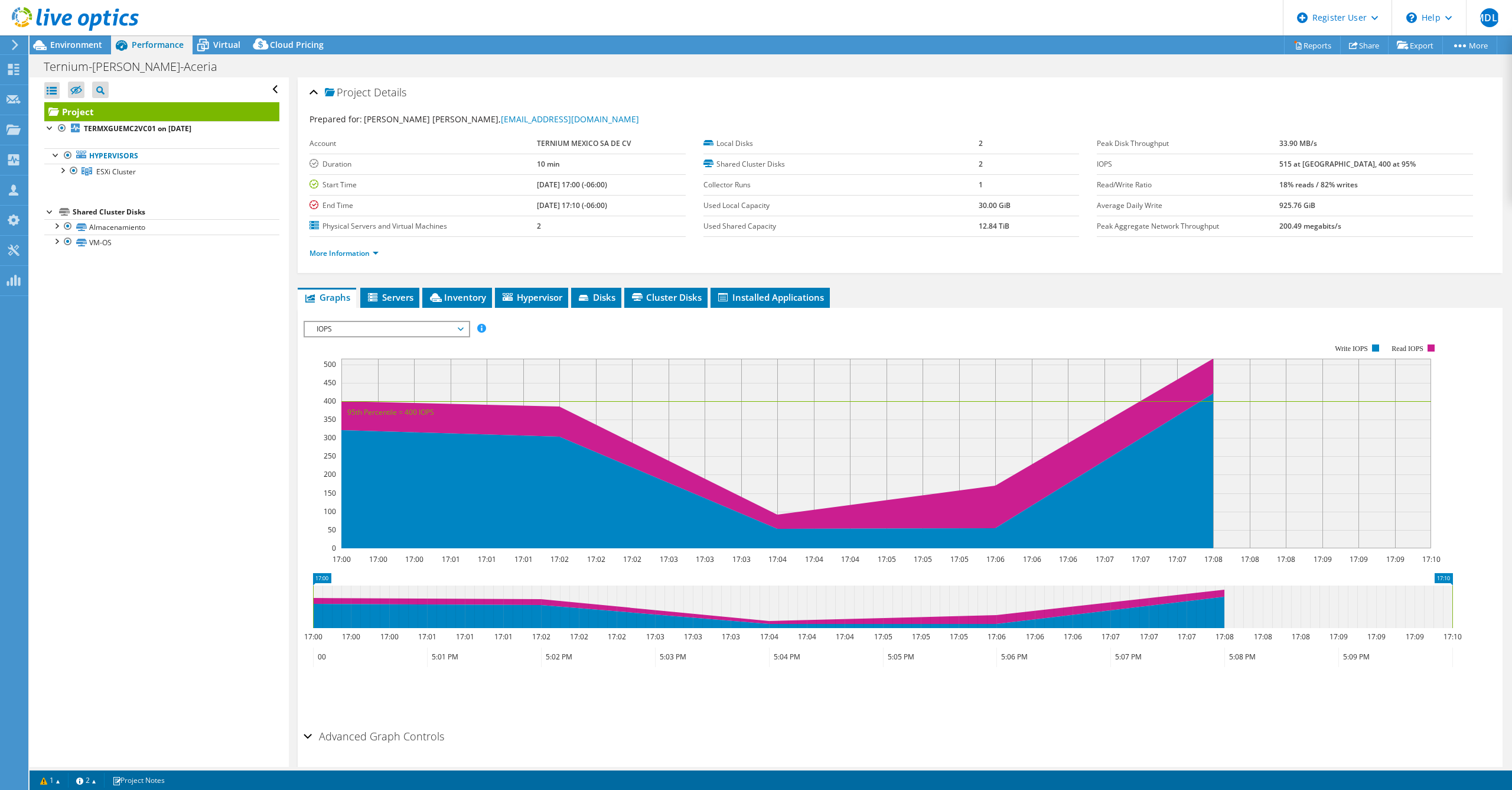
click at [340, 327] on span "IOPS" at bounding box center [386, 329] width 152 height 14
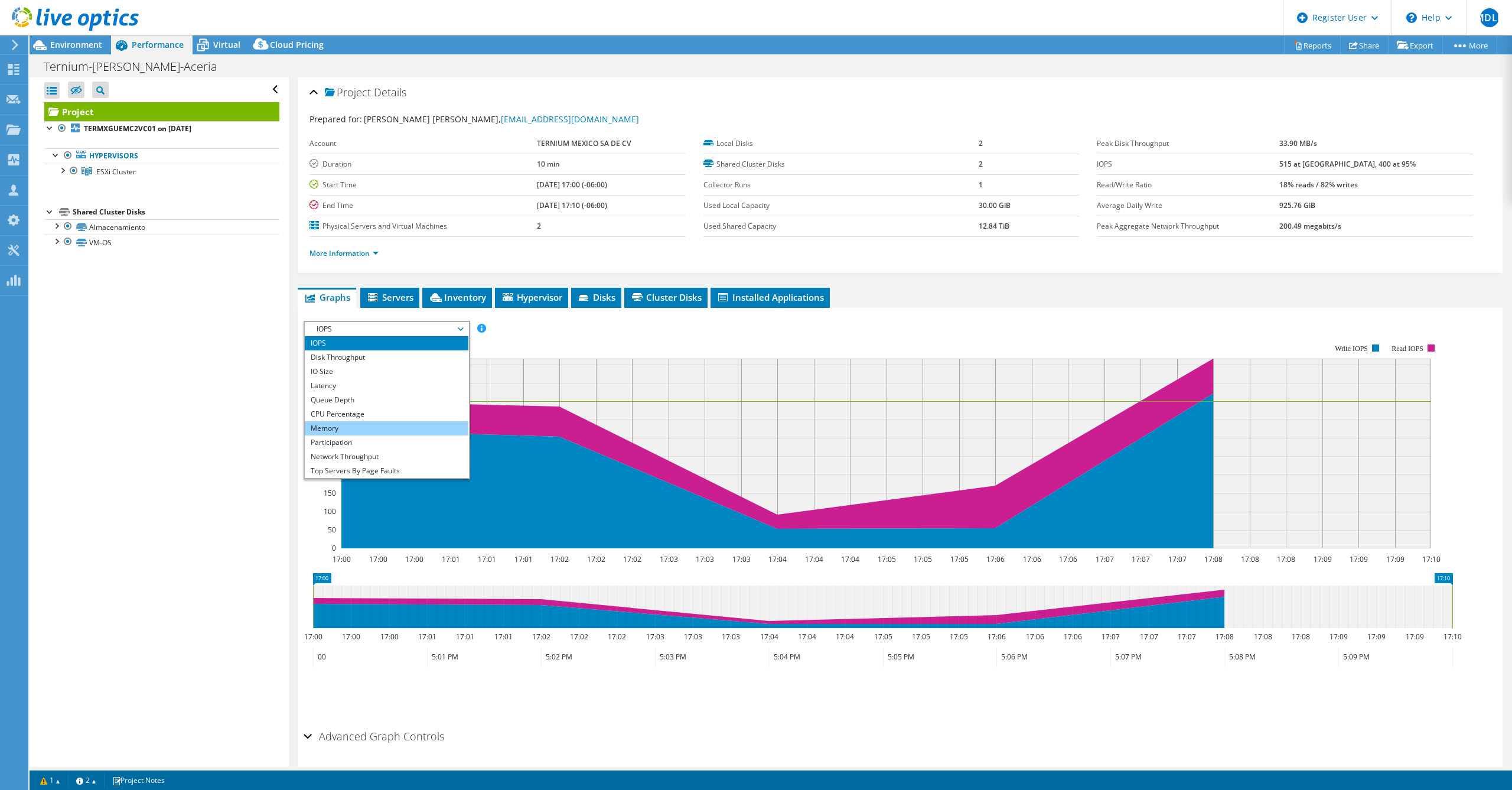
click at [338, 422] on li "Memory" at bounding box center [386, 428] width 164 height 14
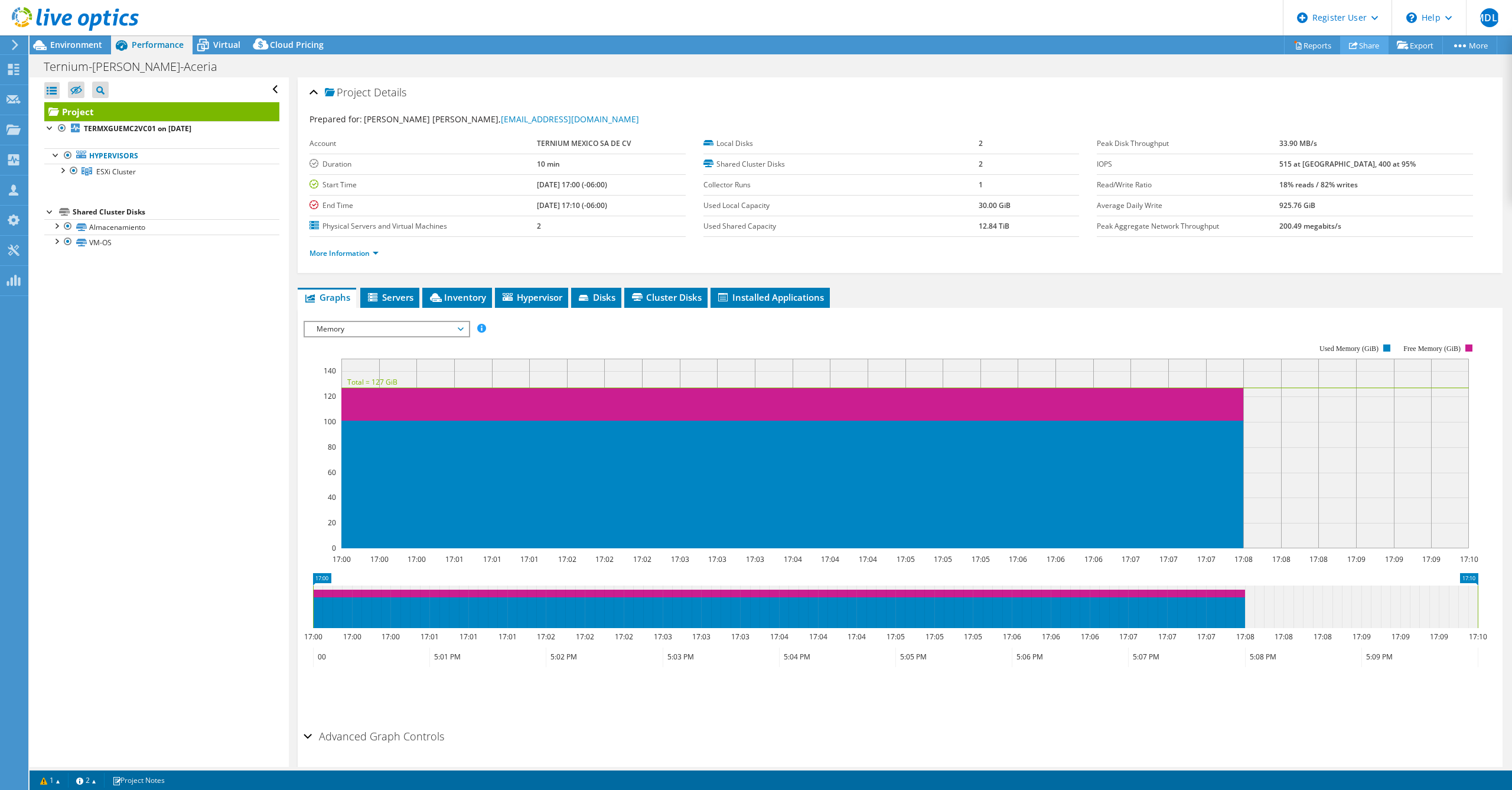
click at [754, 48] on link "Share" at bounding box center [1364, 45] width 48 height 18
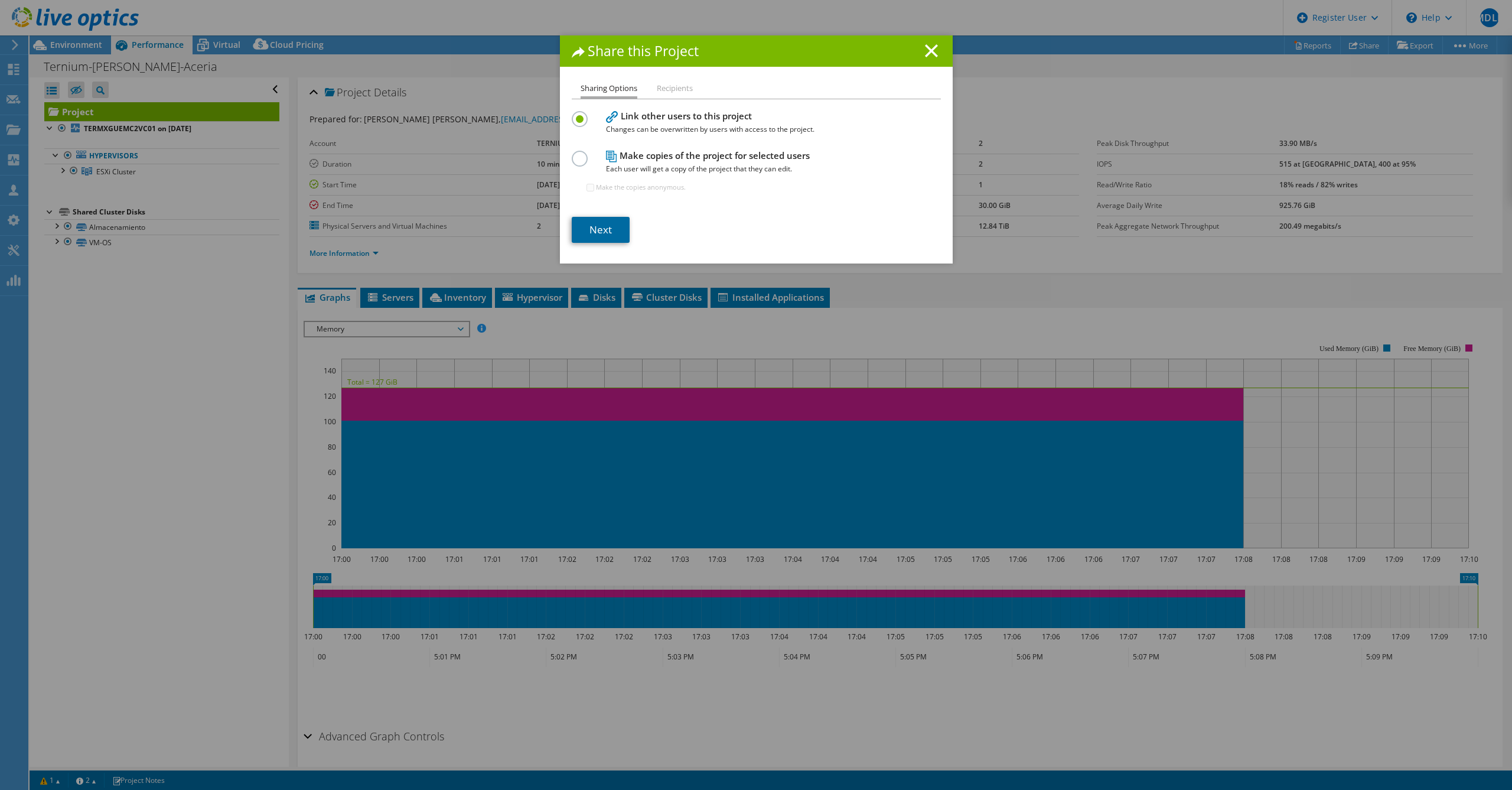
click at [593, 234] on link "Next" at bounding box center [601, 230] width 58 height 26
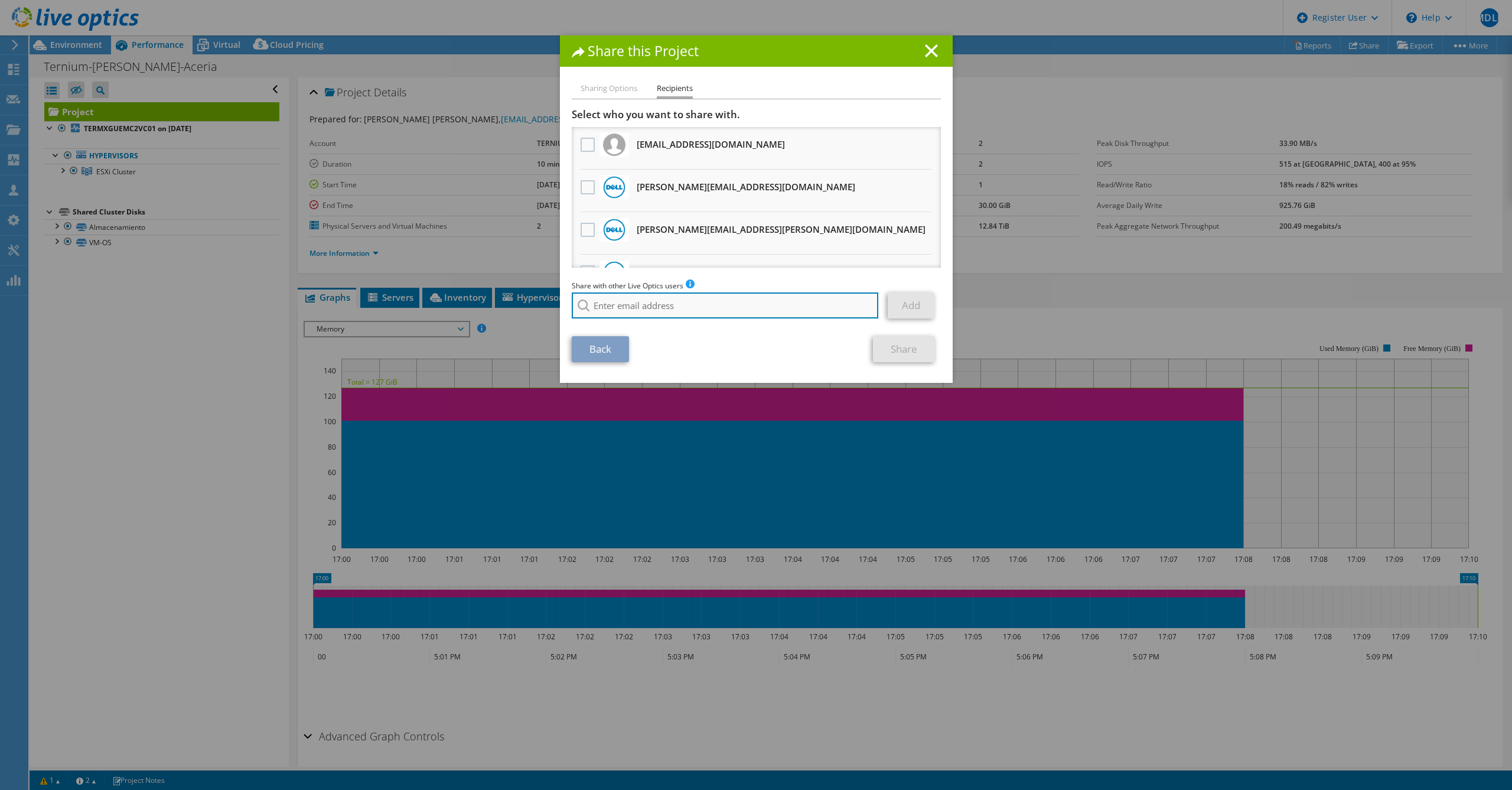
click at [611, 297] on input "search" at bounding box center [725, 305] width 307 height 26
click at [654, 317] on li "Pablo.Gallegos@Dell.com" at bounding box center [692, 314] width 241 height 14
type input "Pablo.Gallegos@Dell.com"
click at [754, 304] on link "Add" at bounding box center [911, 305] width 47 height 26
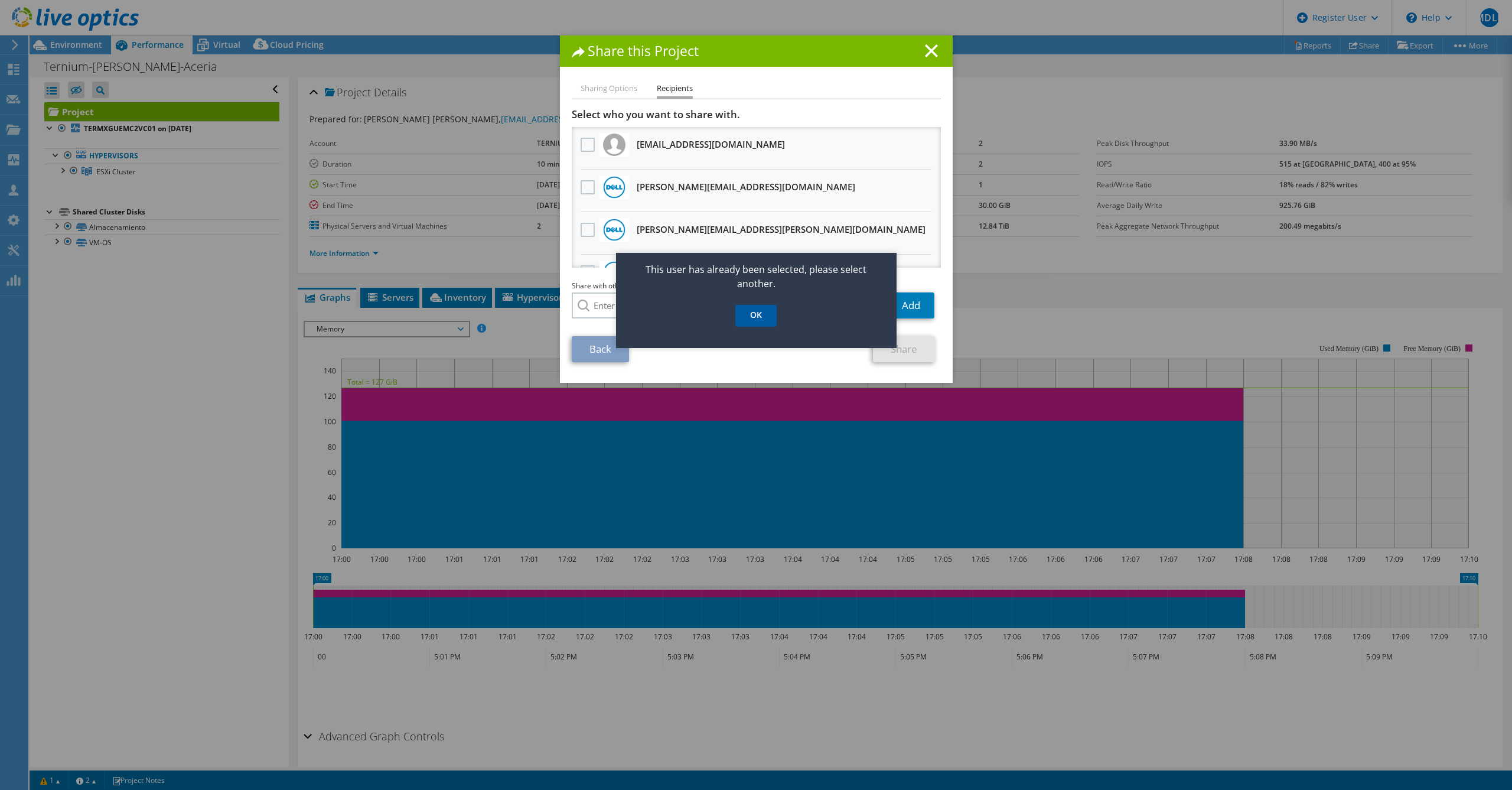
click at [754, 316] on link "OK" at bounding box center [756, 315] width 42 height 22
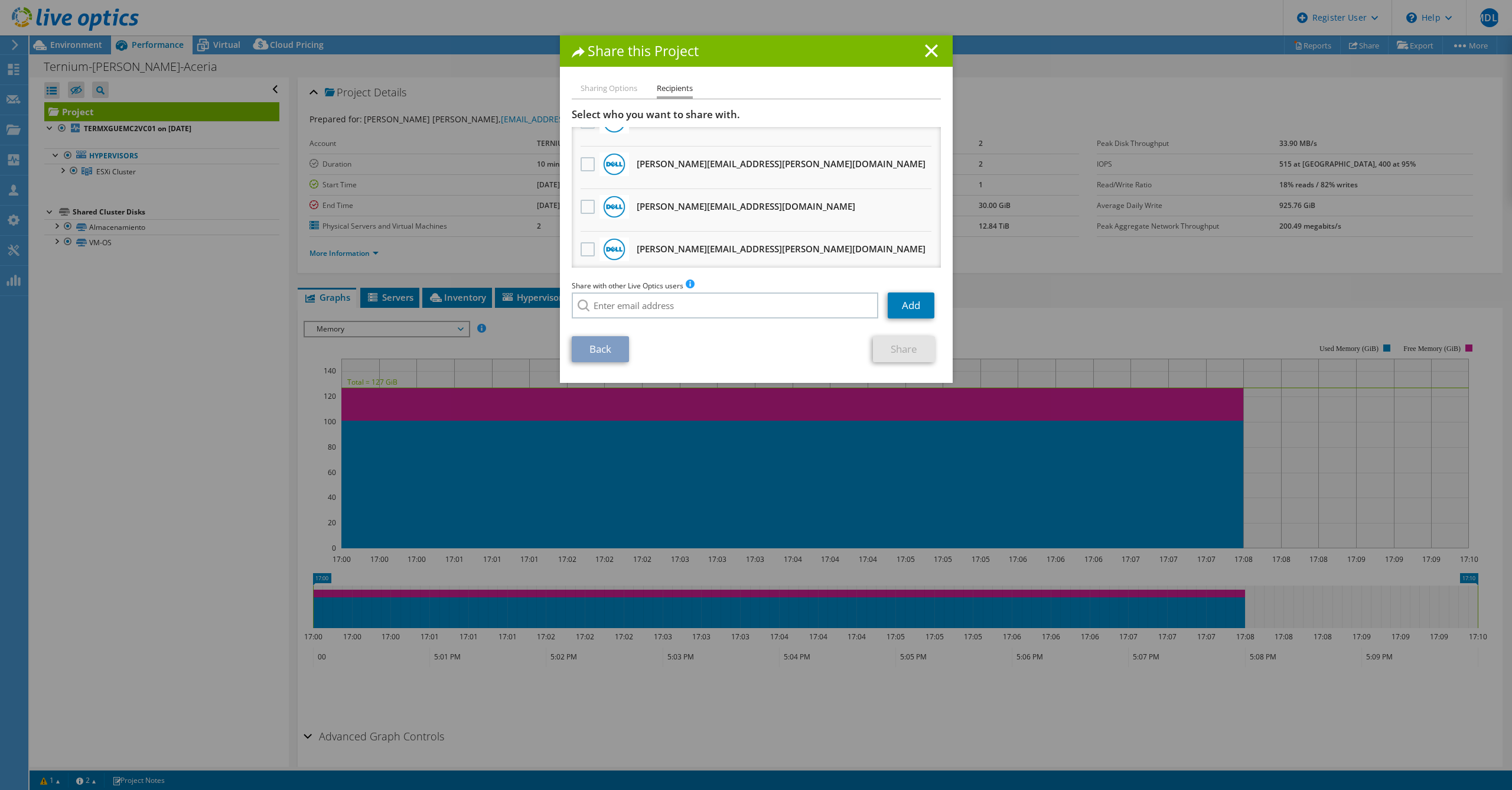
scroll to position [236, 0]
click at [581, 167] on label at bounding box center [589, 164] width 17 height 14
click at [0, 0] on input "checkbox" at bounding box center [0, 0] width 0 height 0
click at [754, 350] on link "Share" at bounding box center [904, 349] width 62 height 26
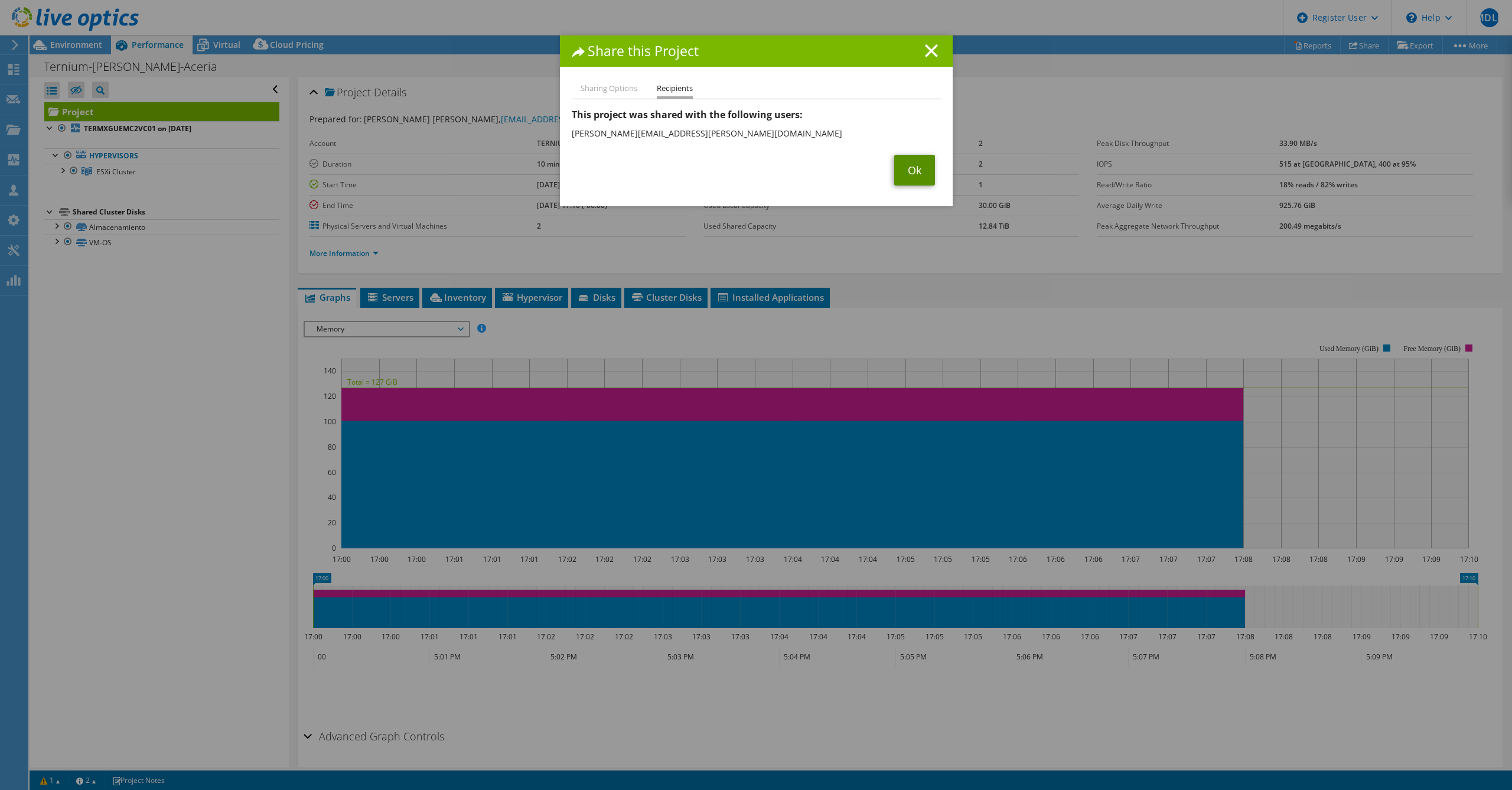
click at [754, 175] on link "Ok" at bounding box center [914, 170] width 41 height 31
